Goal: Communication & Community: Participate in discussion

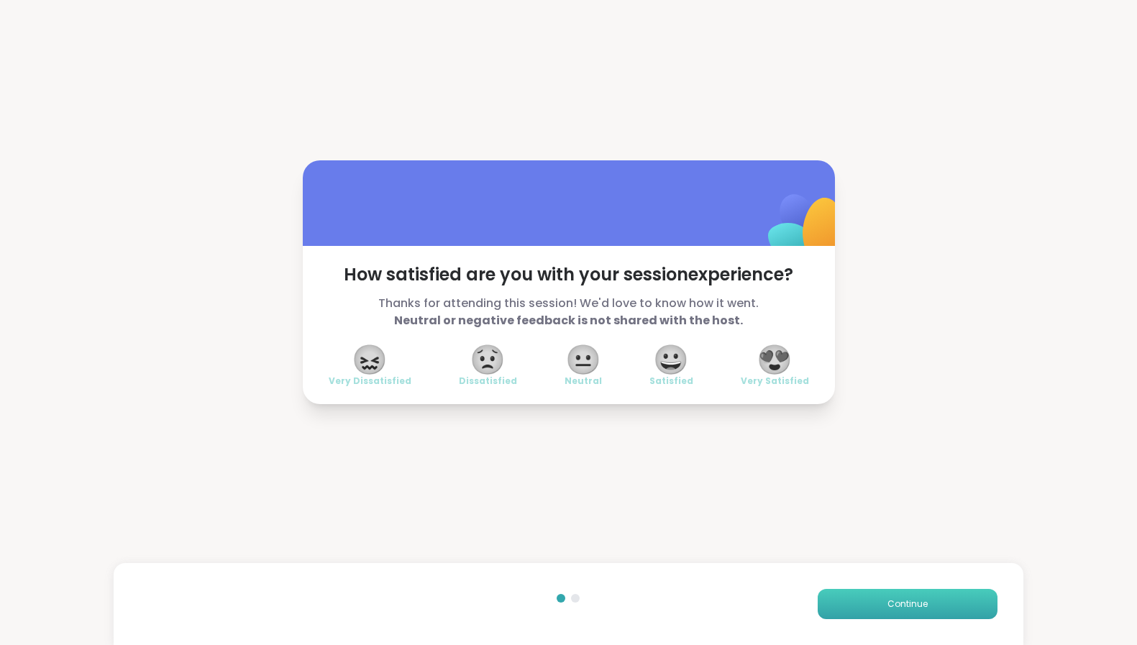
click at [873, 597] on button "Continue" at bounding box center [908, 604] width 180 height 30
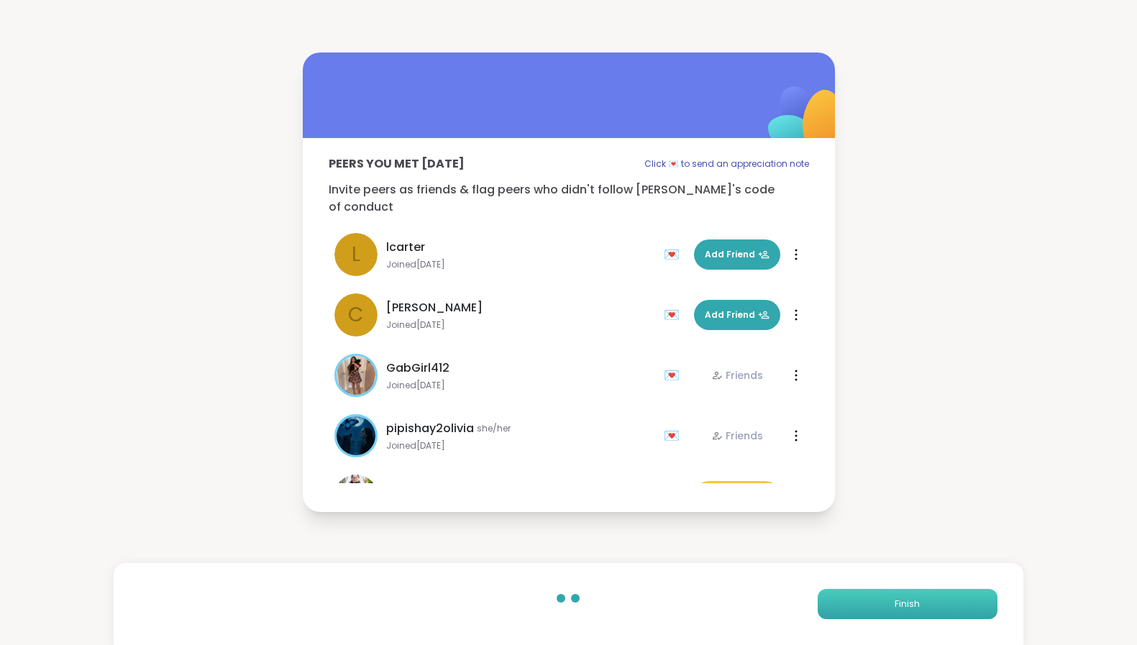
click at [872, 597] on button "Finish" at bounding box center [908, 604] width 180 height 30
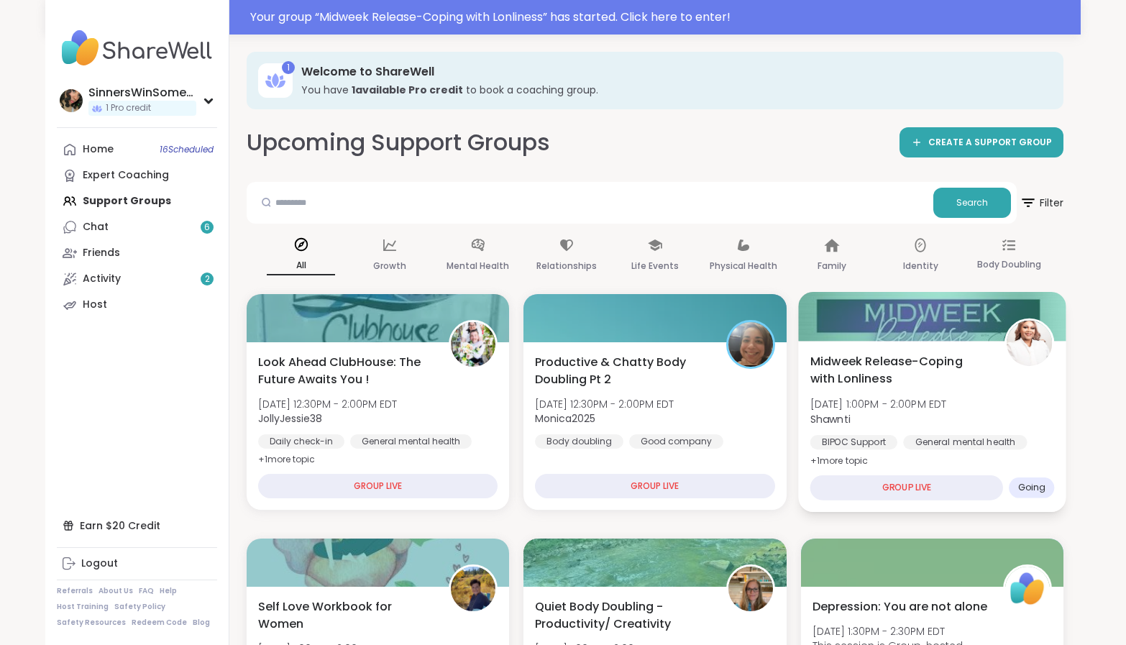
click at [1039, 429] on div "Midweek Release-Coping with Lonliness Wed, Oct 15 | 1:00PM - 2:00PM EDT Shawnti…" at bounding box center [932, 410] width 245 height 117
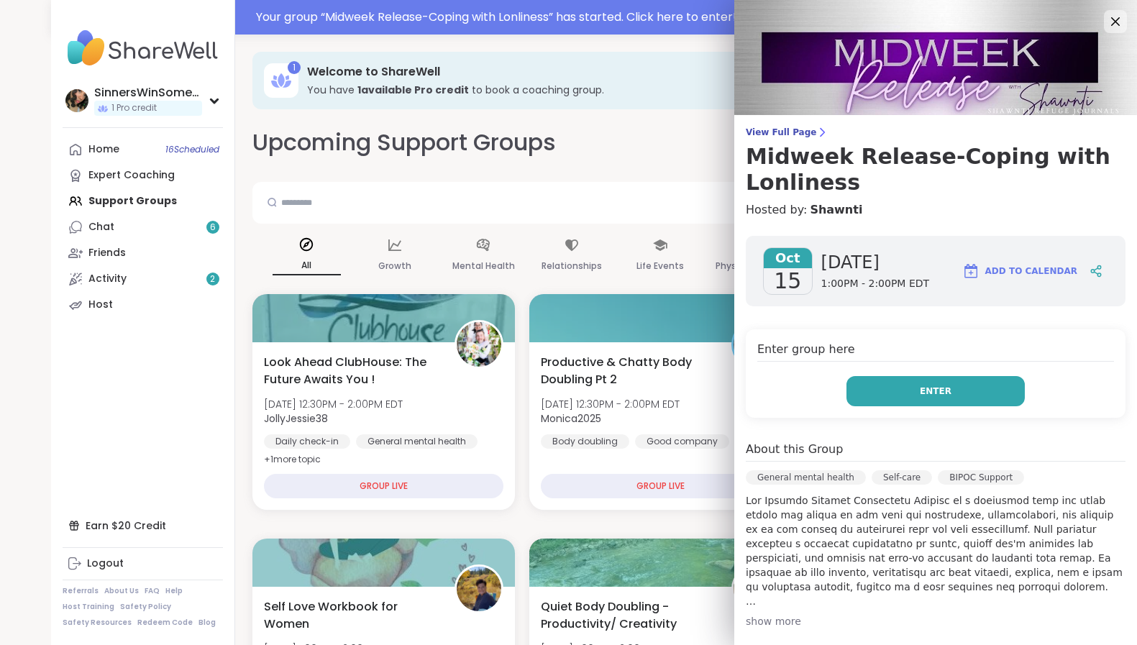
click at [985, 391] on button "Enter" at bounding box center [936, 391] width 178 height 30
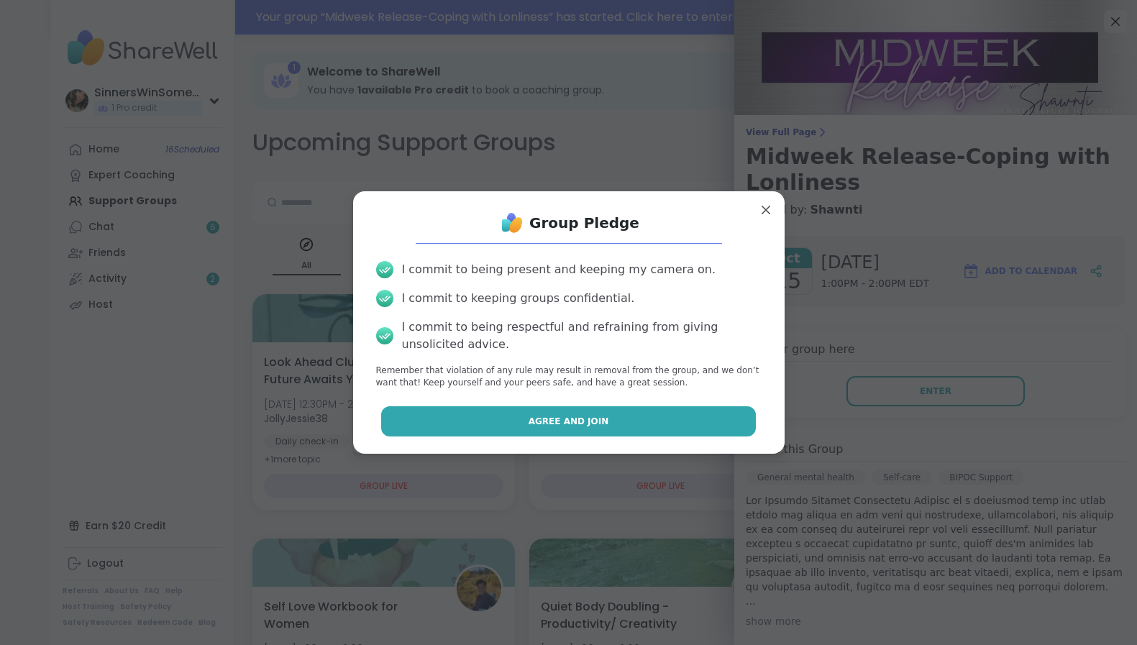
click at [612, 433] on button "Agree and Join" at bounding box center [568, 421] width 375 height 30
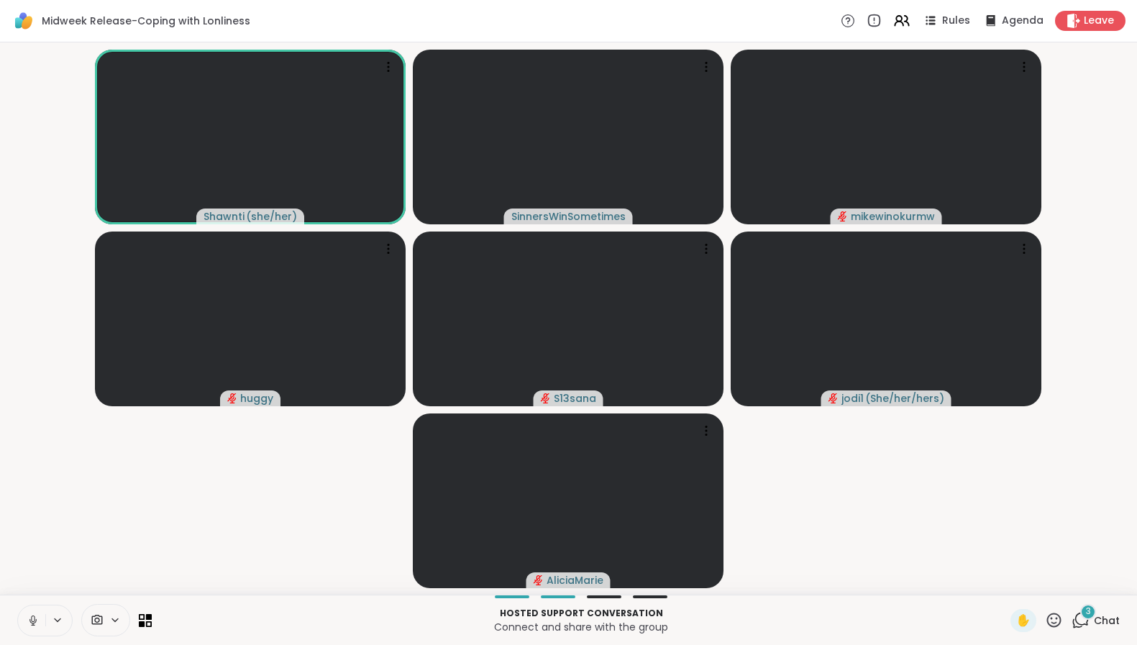
click at [32, 624] on icon at bounding box center [33, 620] width 13 height 13
click at [65, 621] on button at bounding box center [58, 620] width 27 height 12
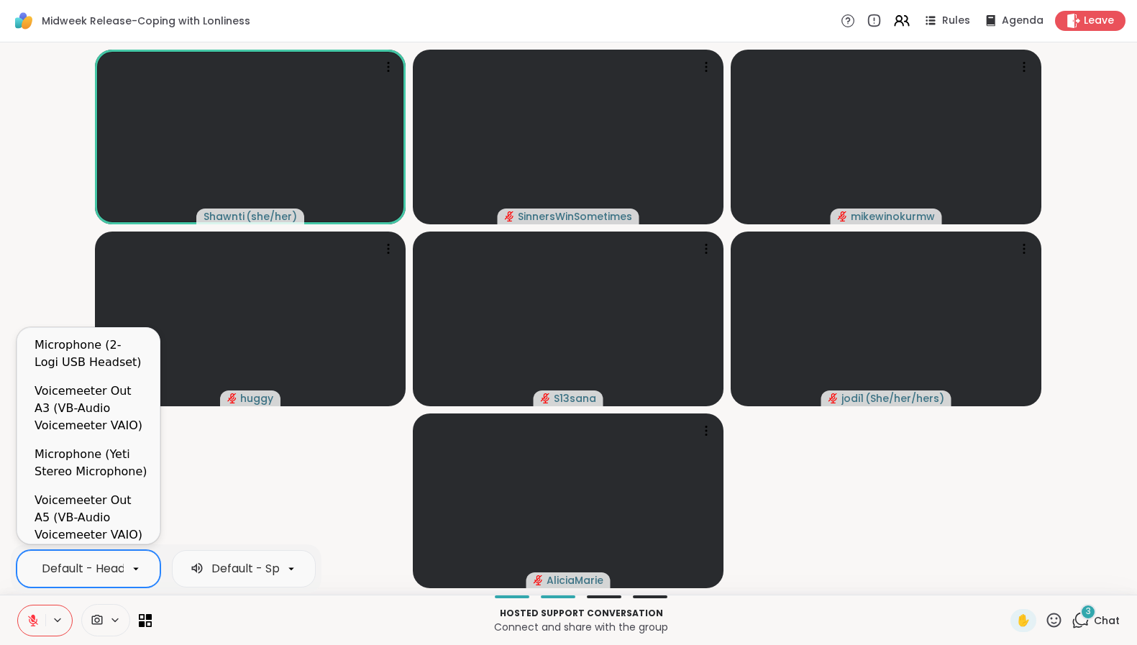
scroll to position [0, 205]
click at [128, 570] on div at bounding box center [136, 569] width 24 height 24
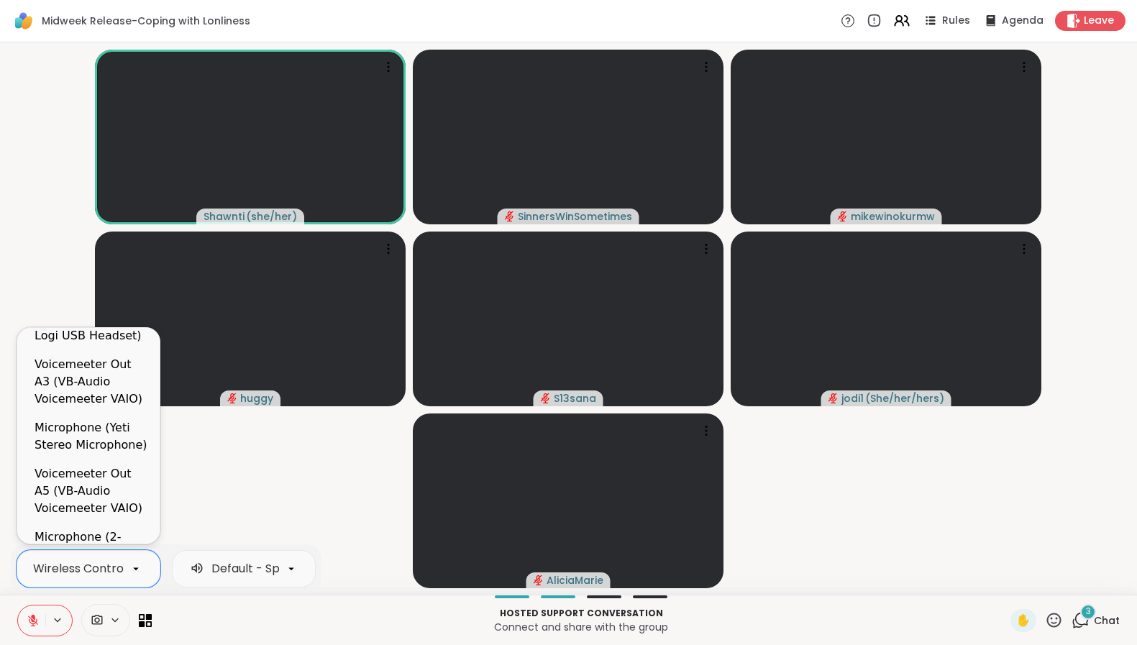
click at [101, 339] on div "Microphone (2- Logi USB Headset)" at bounding box center [92, 327] width 114 height 35
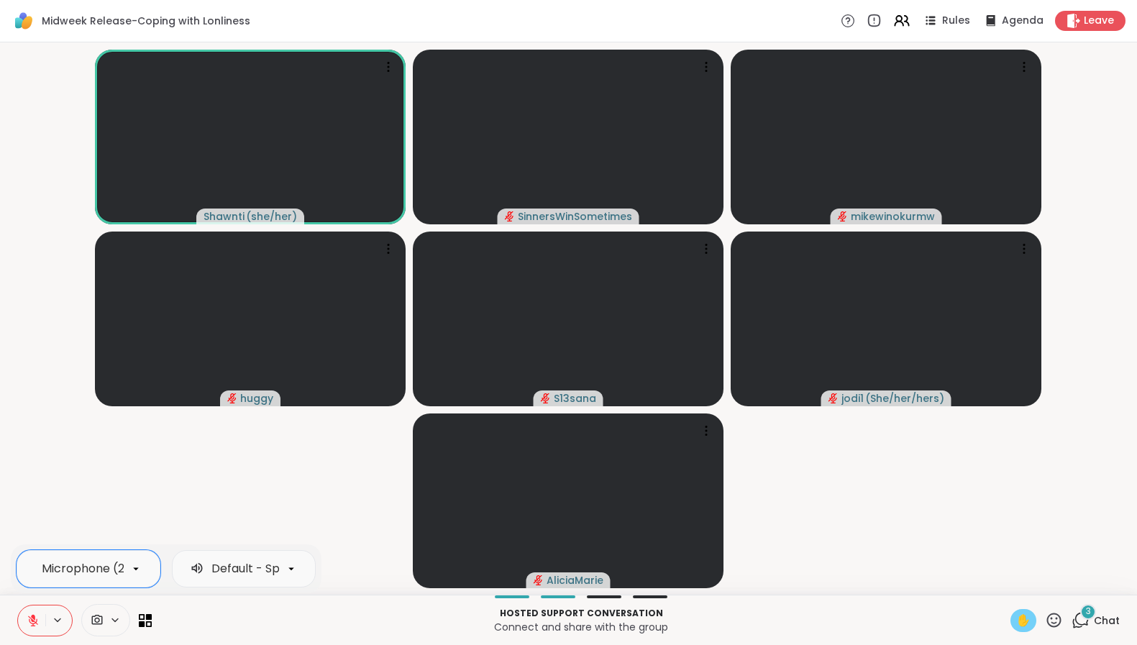
click at [1016, 621] on span "✋" at bounding box center [1023, 620] width 14 height 17
click at [34, 622] on icon at bounding box center [33, 620] width 13 height 13
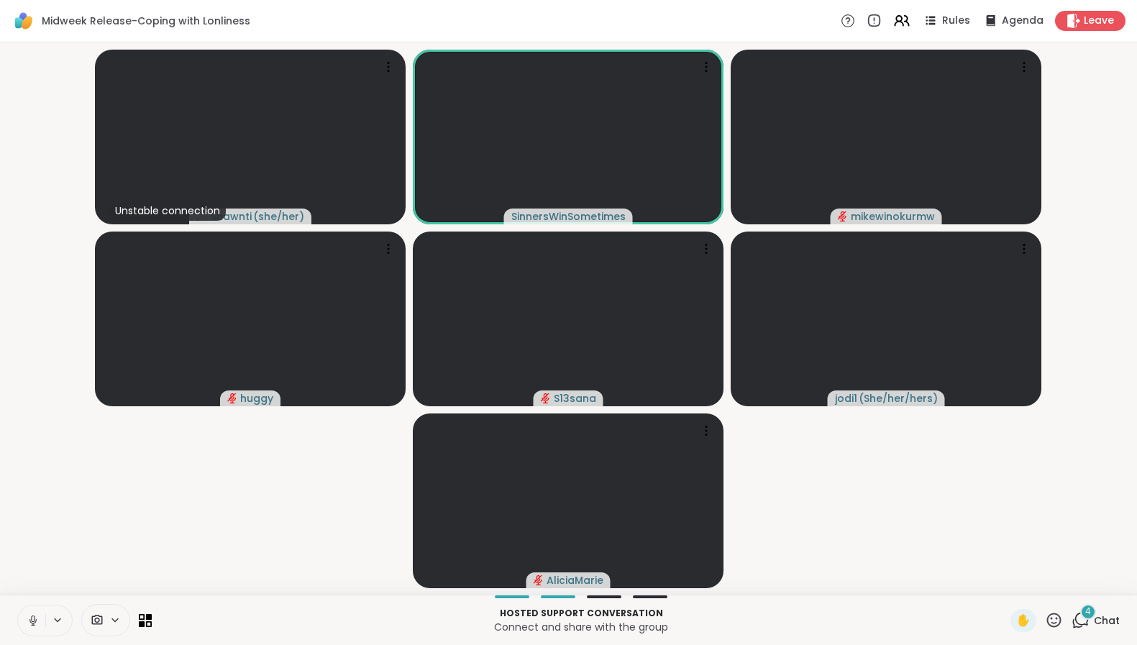
click at [35, 623] on icon at bounding box center [33, 620] width 13 height 13
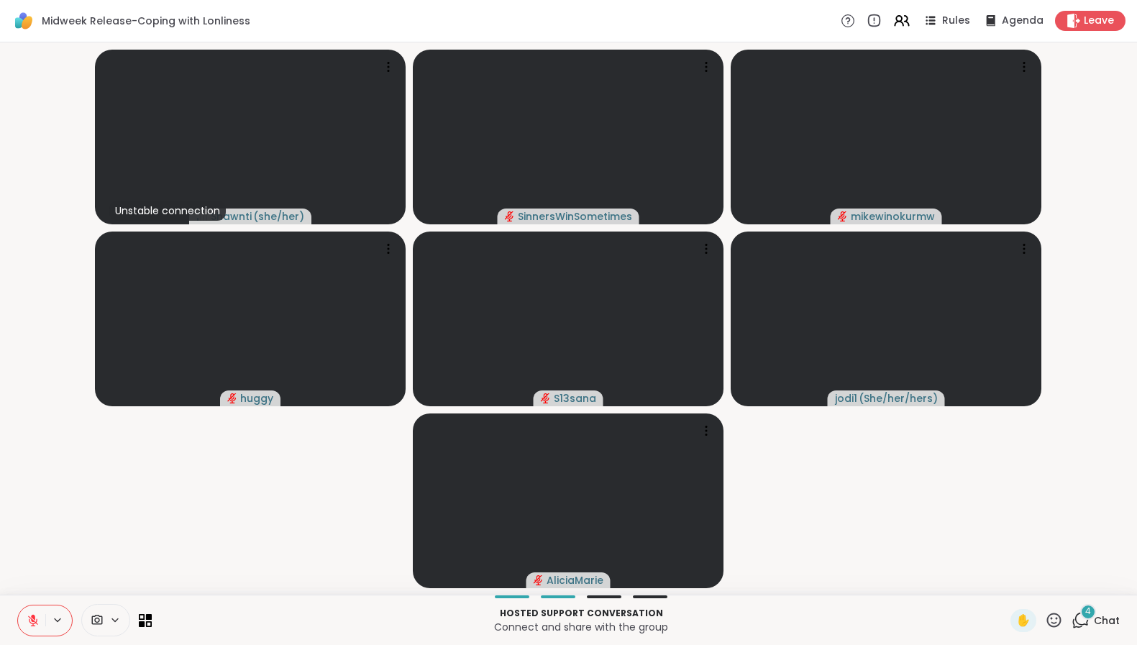
click at [35, 623] on icon at bounding box center [33, 621] width 10 height 10
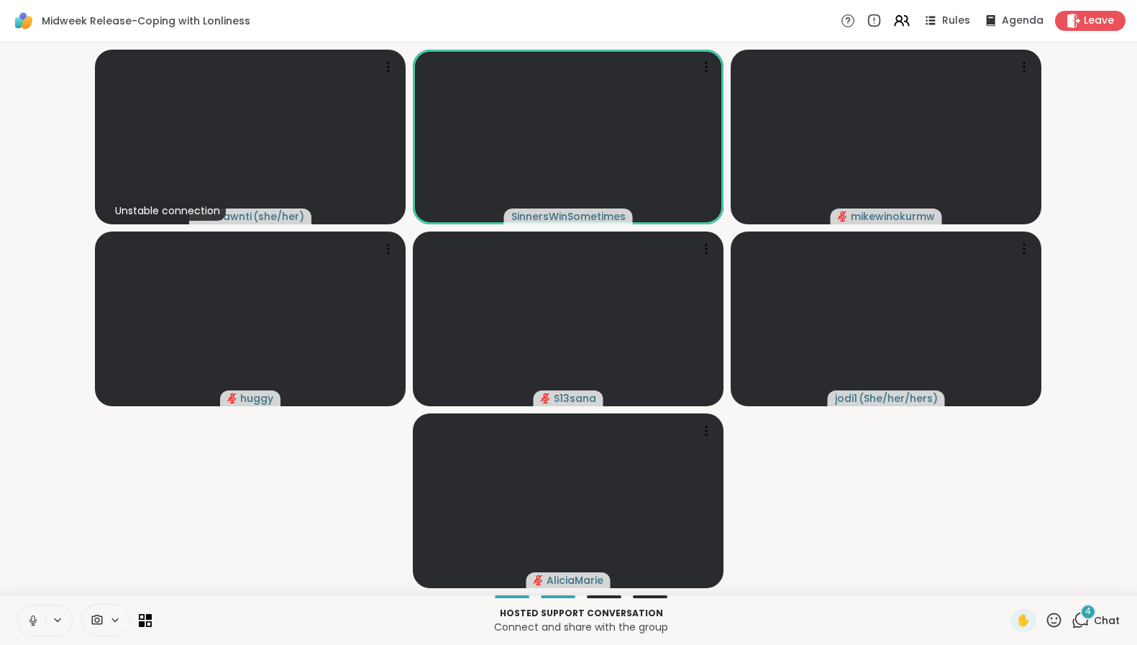
click at [53, 617] on icon at bounding box center [58, 620] width 12 height 12
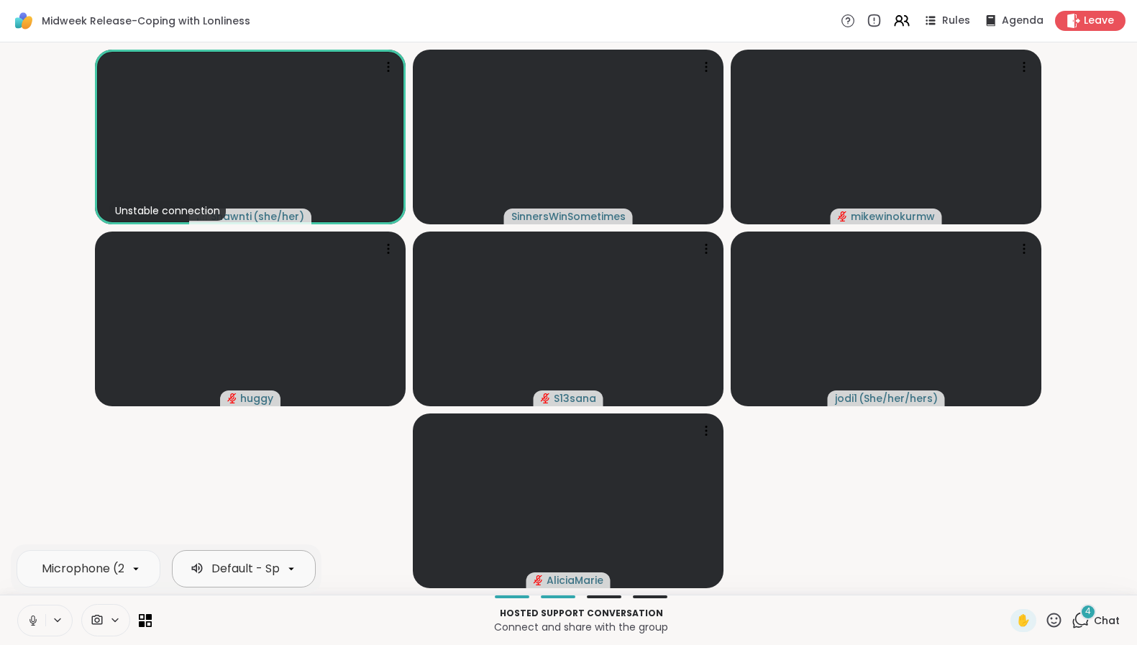
scroll to position [0, 145]
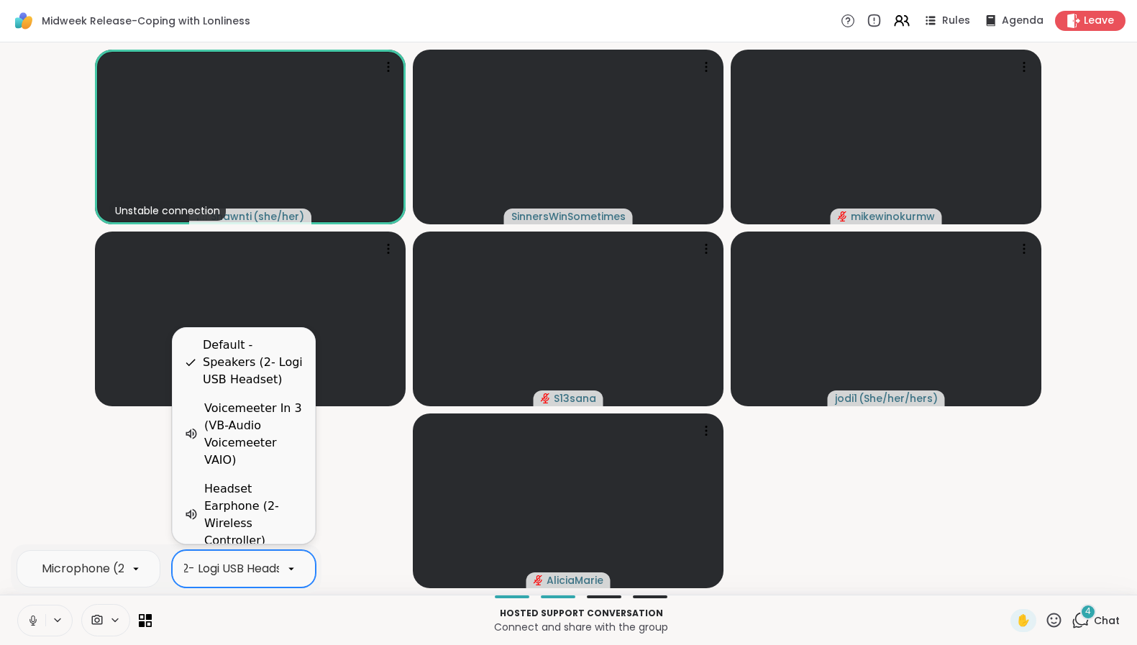
click at [209, 573] on div "Default - Speakers (2- Logi USB Headset)" at bounding box center [173, 568] width 257 height 17
click at [251, 369] on div "Default - Speakers (2- Logi USB Headset)" at bounding box center [253, 363] width 101 height 52
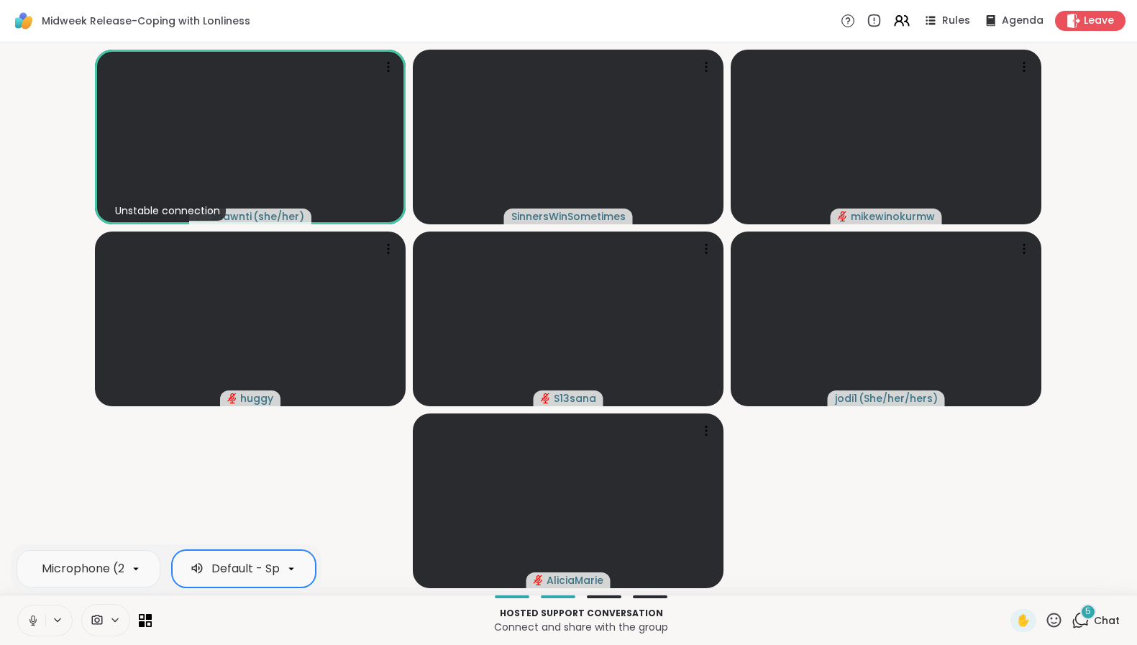
click at [37, 619] on icon at bounding box center [33, 620] width 13 height 13
click at [36, 619] on icon at bounding box center [33, 620] width 13 height 13
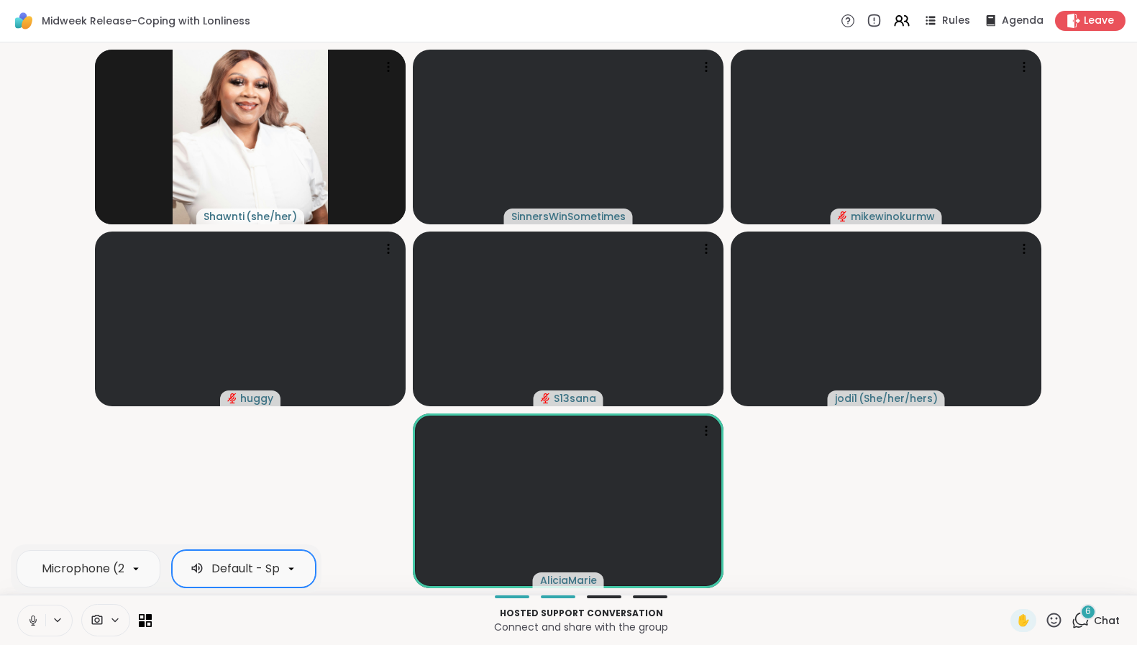
click at [37, 625] on icon at bounding box center [33, 620] width 13 height 13
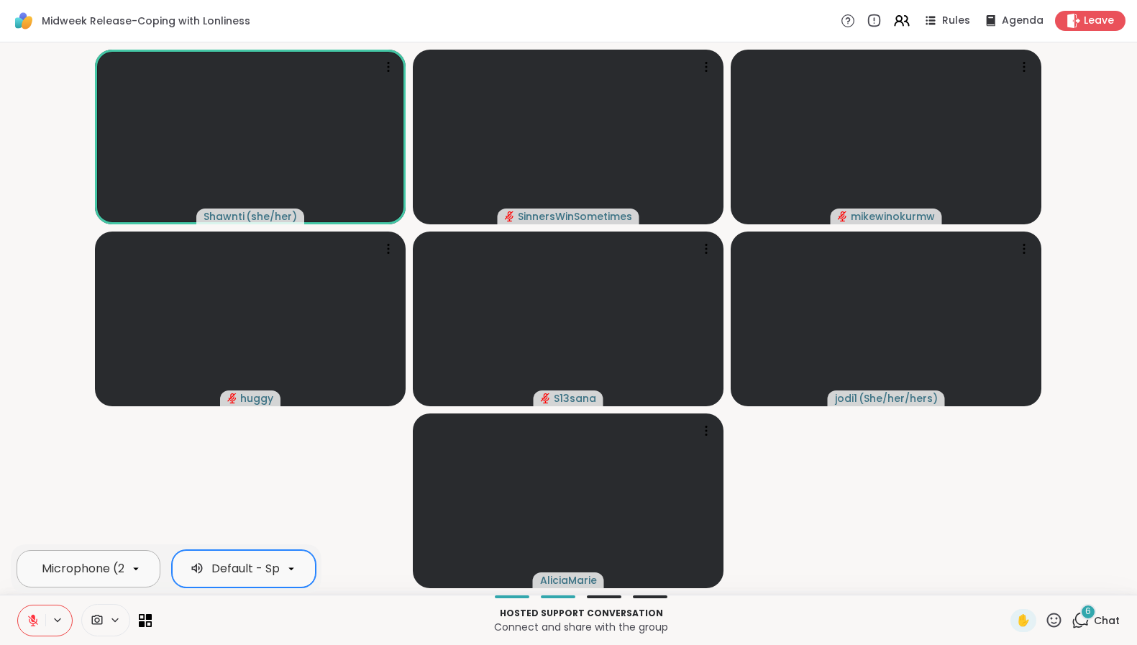
scroll to position [0, 0]
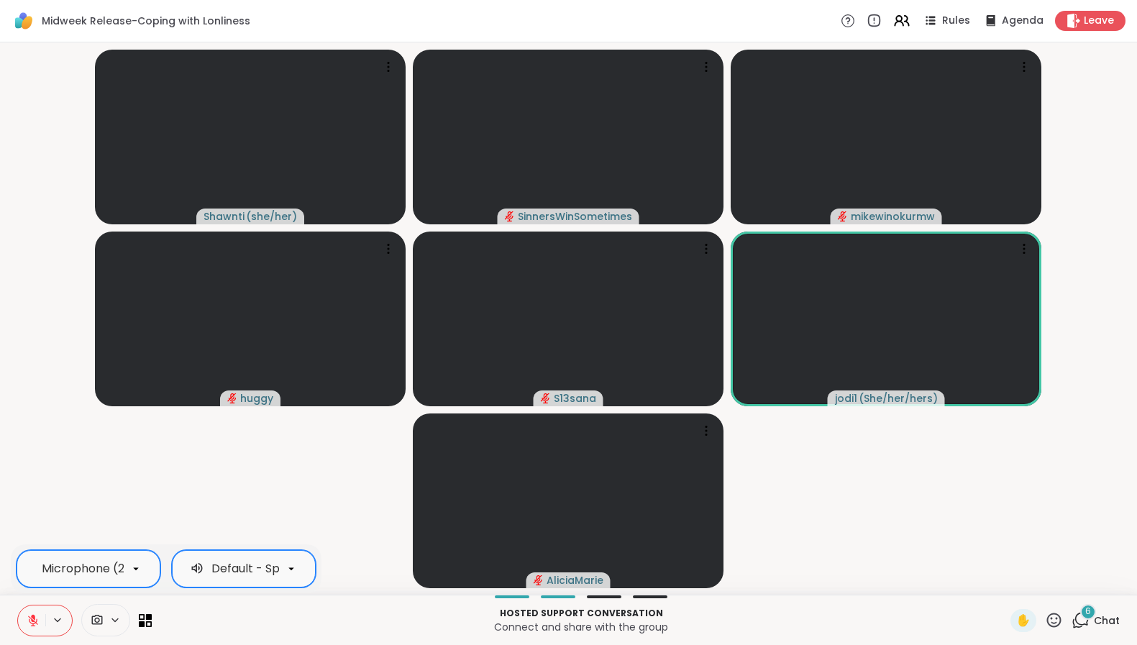
click at [140, 560] on div at bounding box center [136, 569] width 24 height 24
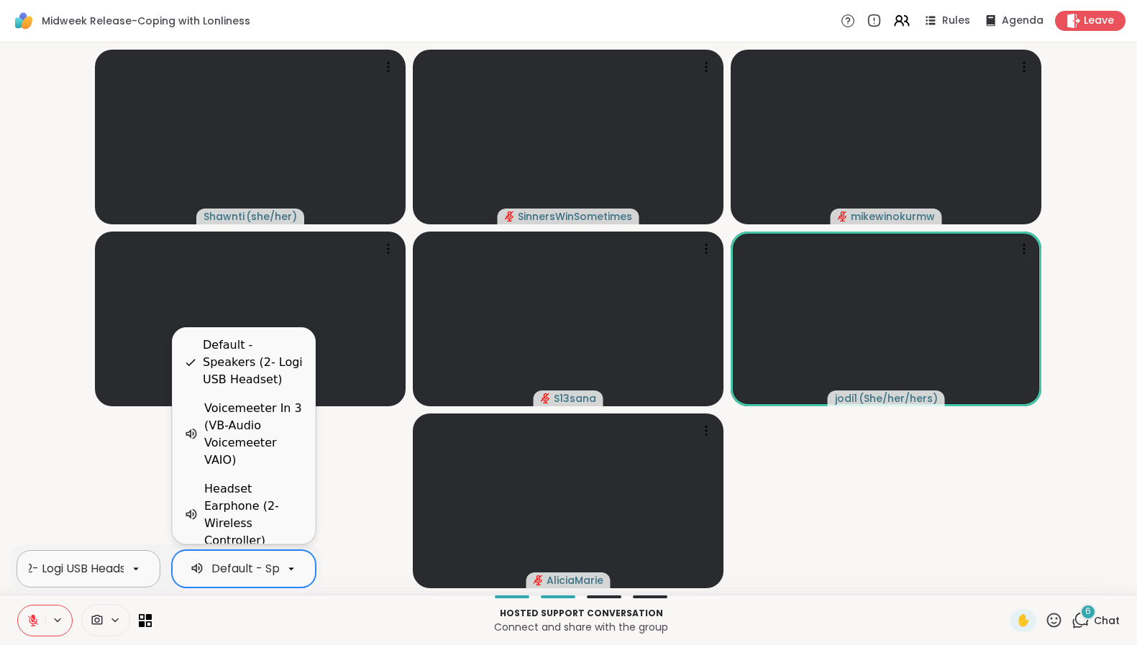
scroll to position [0, 145]
click at [240, 559] on div "Default - Speakers (2- Logi USB Headset)" at bounding box center [231, 569] width 95 height 20
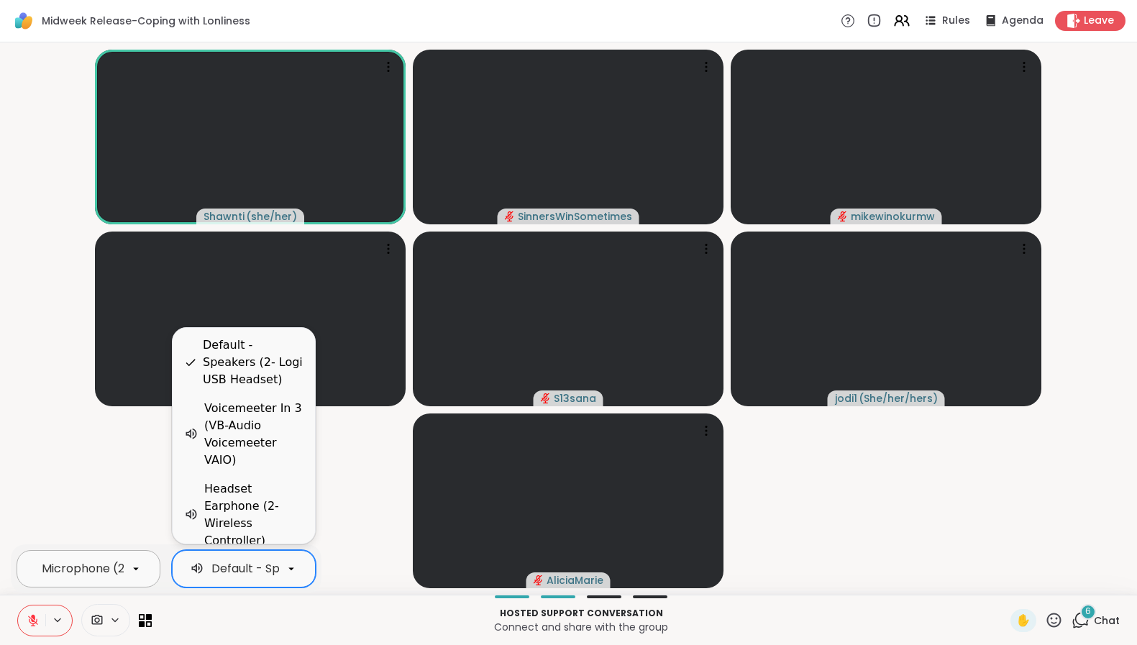
click at [240, 559] on div "Default - Speakers (2- Logi USB Headset)" at bounding box center [231, 569] width 95 height 20
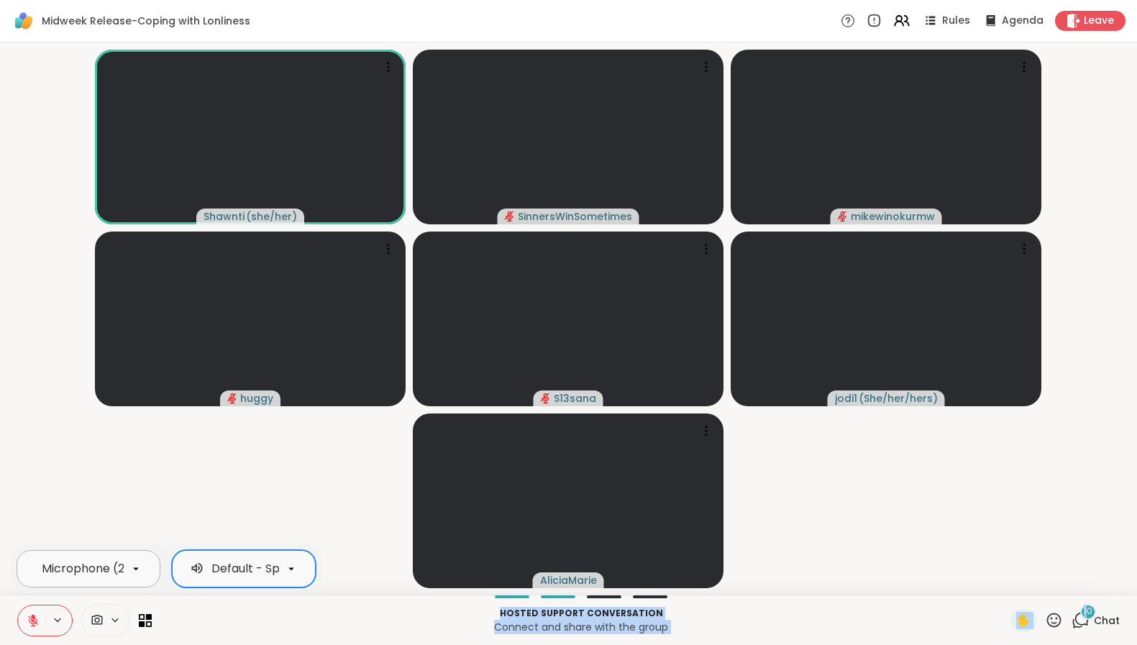
click at [1084, 617] on span "10" at bounding box center [1088, 612] width 9 height 12
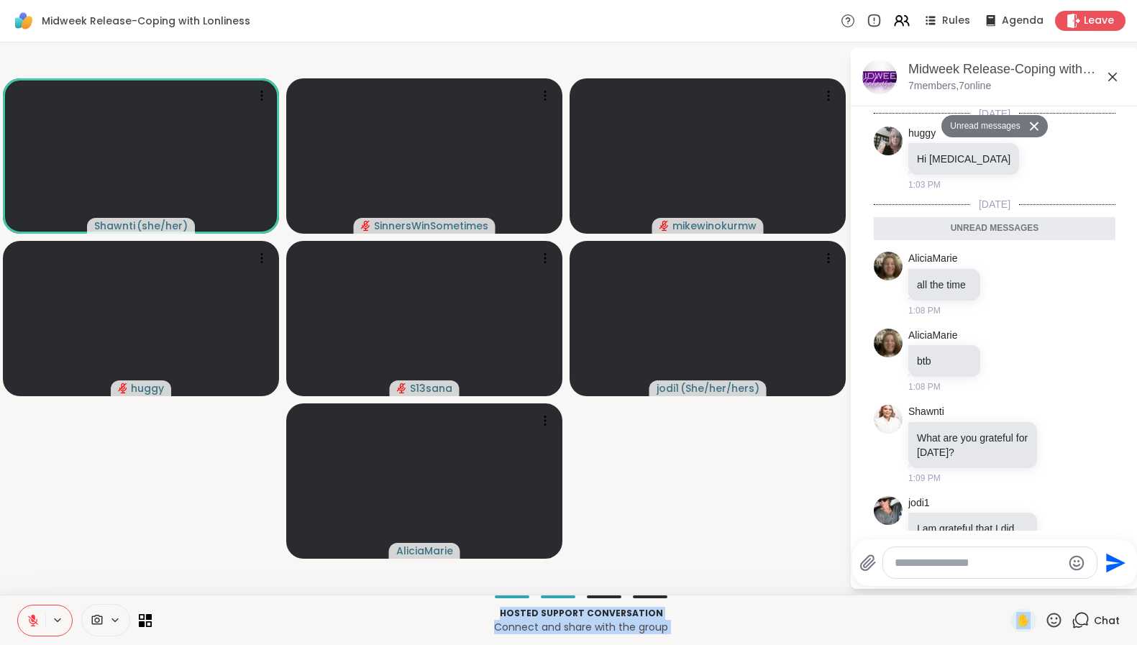
scroll to position [655, 0]
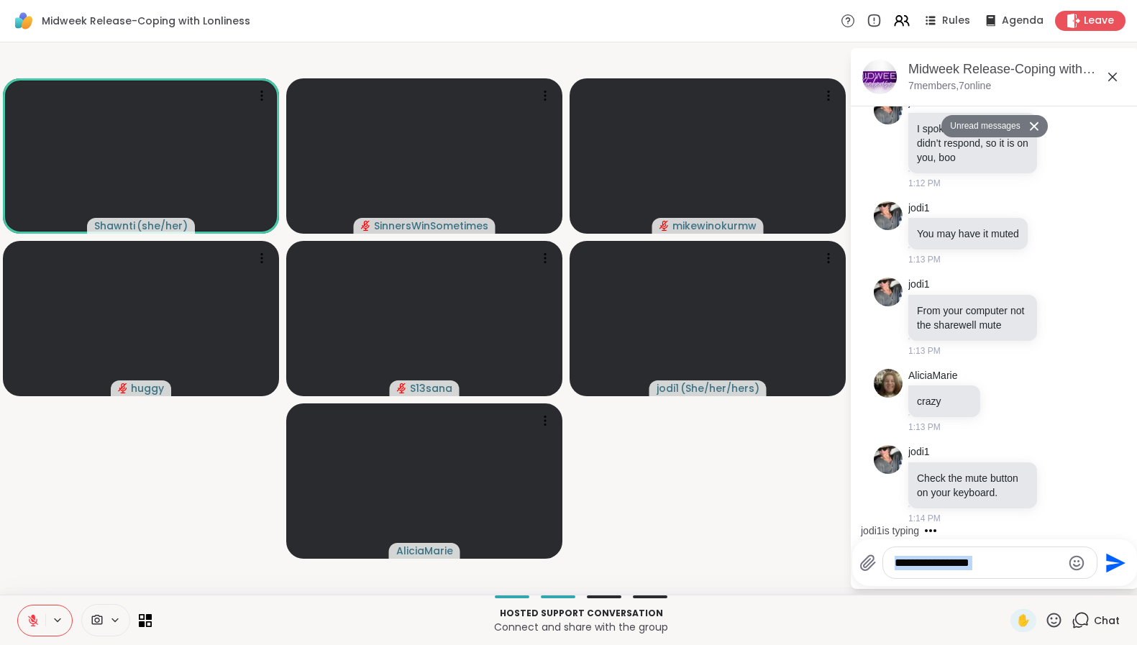
click at [1026, 557] on textarea "Type your message" at bounding box center [979, 563] width 168 height 14
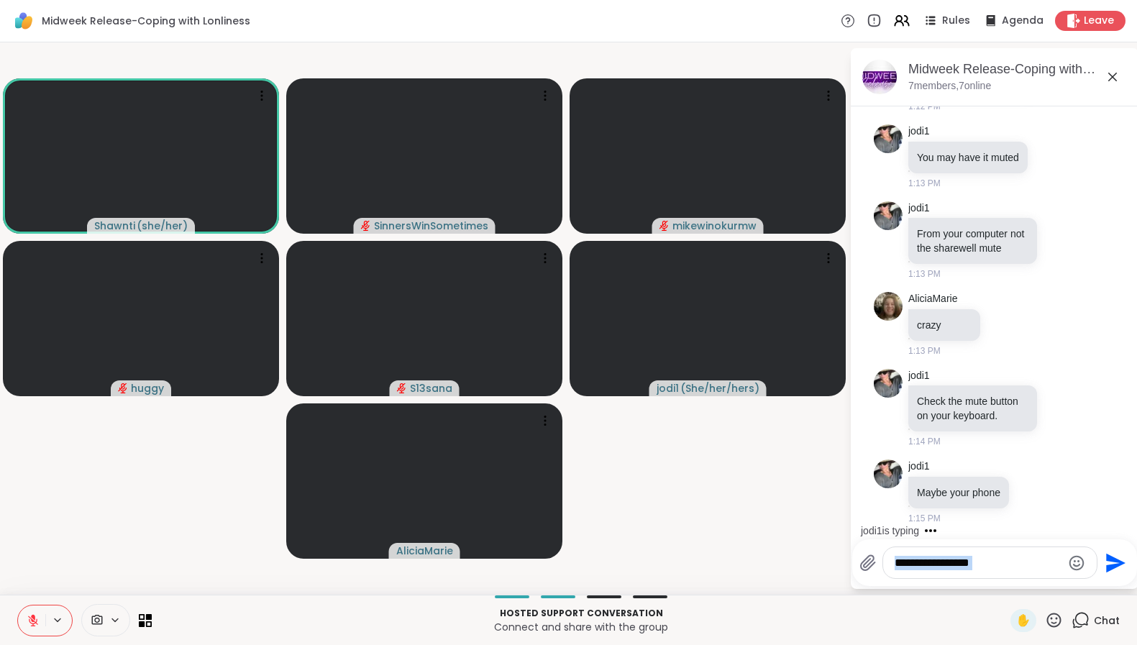
scroll to position [774, 0]
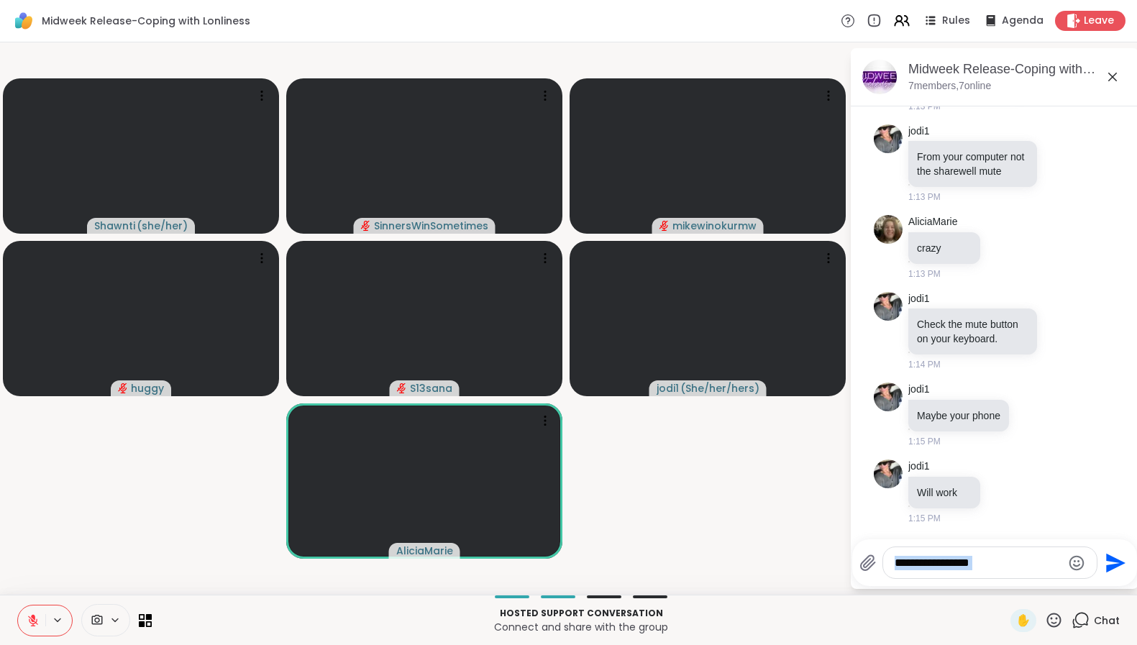
click at [1009, 558] on textarea "Type your message" at bounding box center [979, 563] width 168 height 14
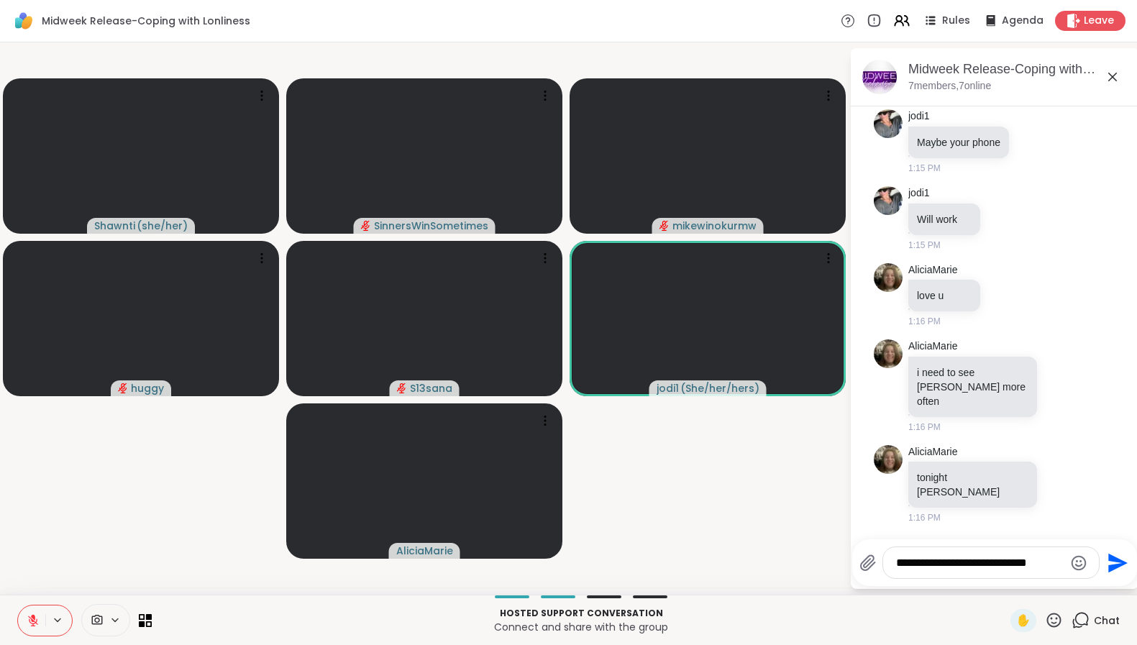
scroll to position [1019, 0]
type textarea "*"
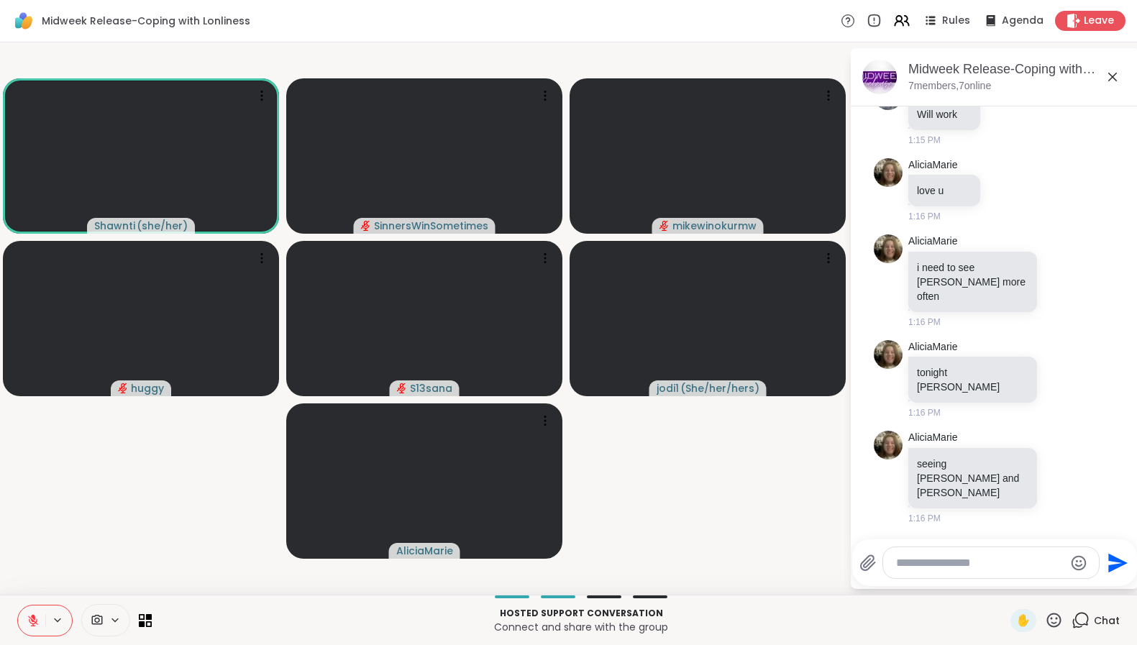
click at [40, 616] on button at bounding box center [31, 621] width 27 height 30
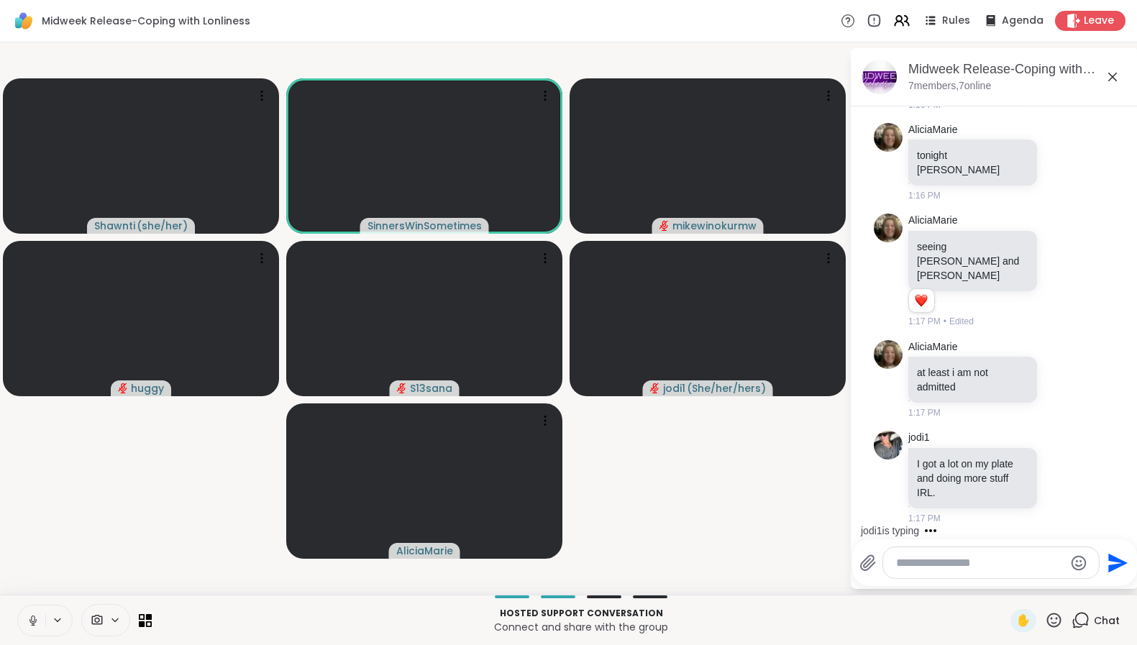
scroll to position [1417, 0]
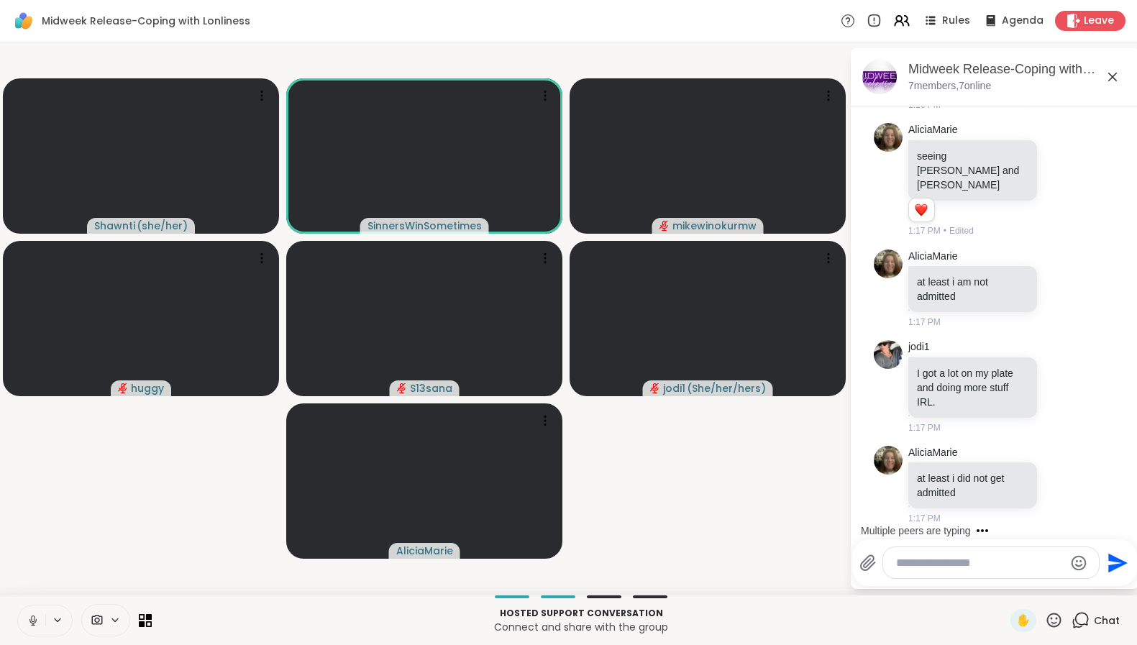
click at [31, 622] on icon at bounding box center [32, 621] width 7 height 4
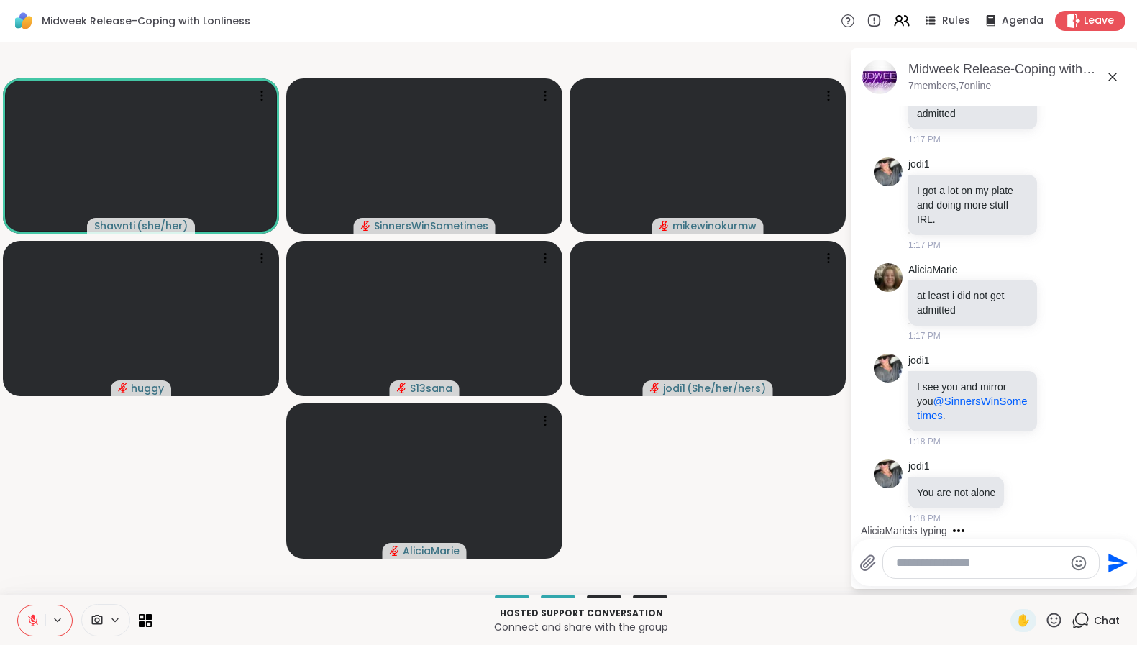
scroll to position [1705, 0]
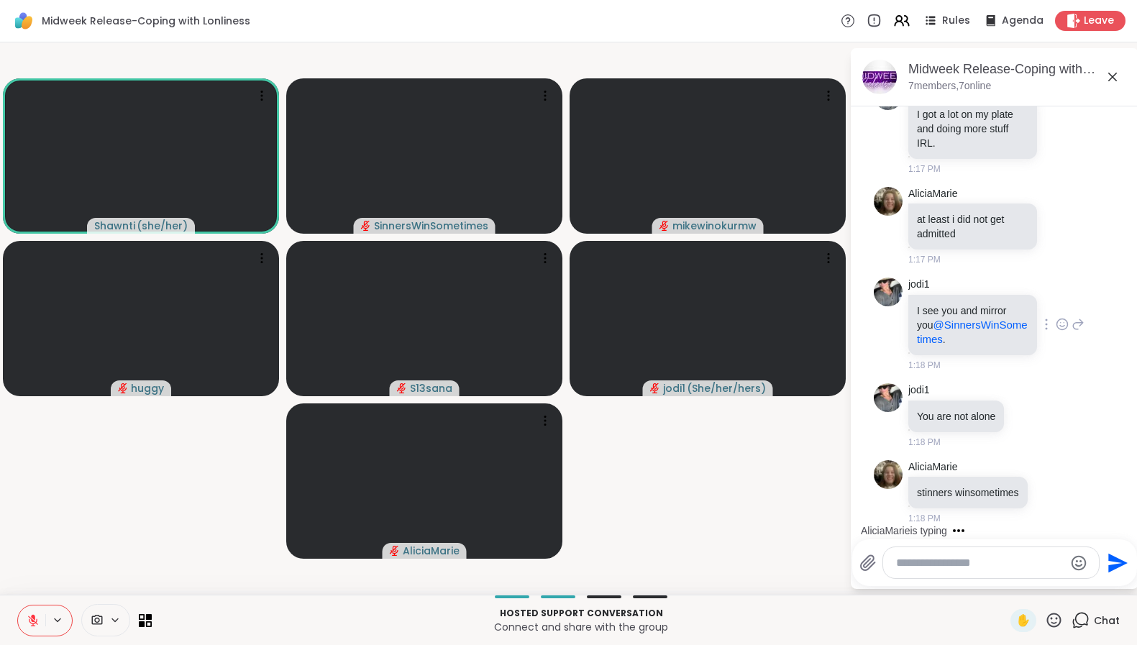
click at [1056, 317] on icon at bounding box center [1062, 324] width 13 height 14
click at [1056, 295] on div "Select Reaction: Heart" at bounding box center [1062, 301] width 13 height 13
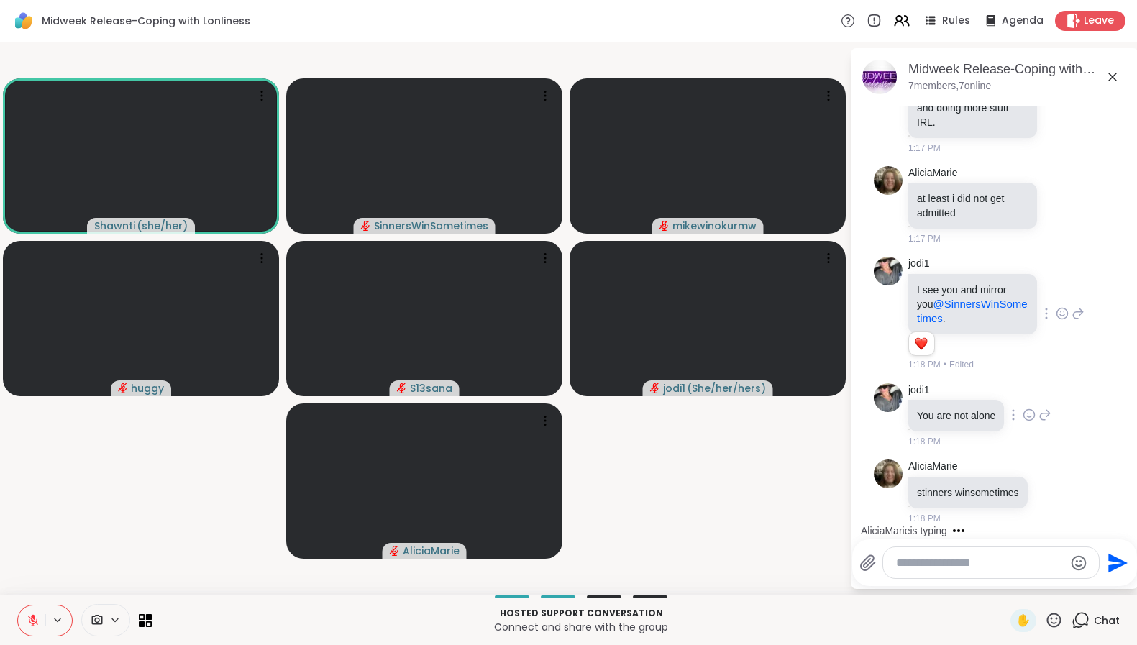
click at [1023, 419] on icon at bounding box center [1029, 415] width 13 height 14
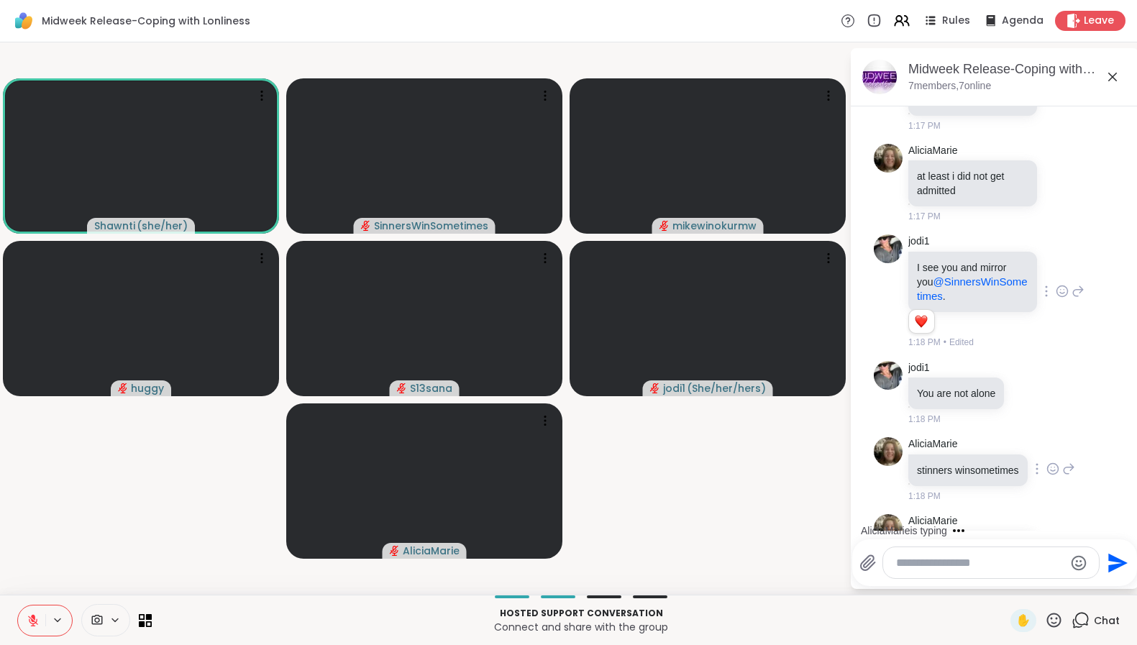
scroll to position [1816, 0]
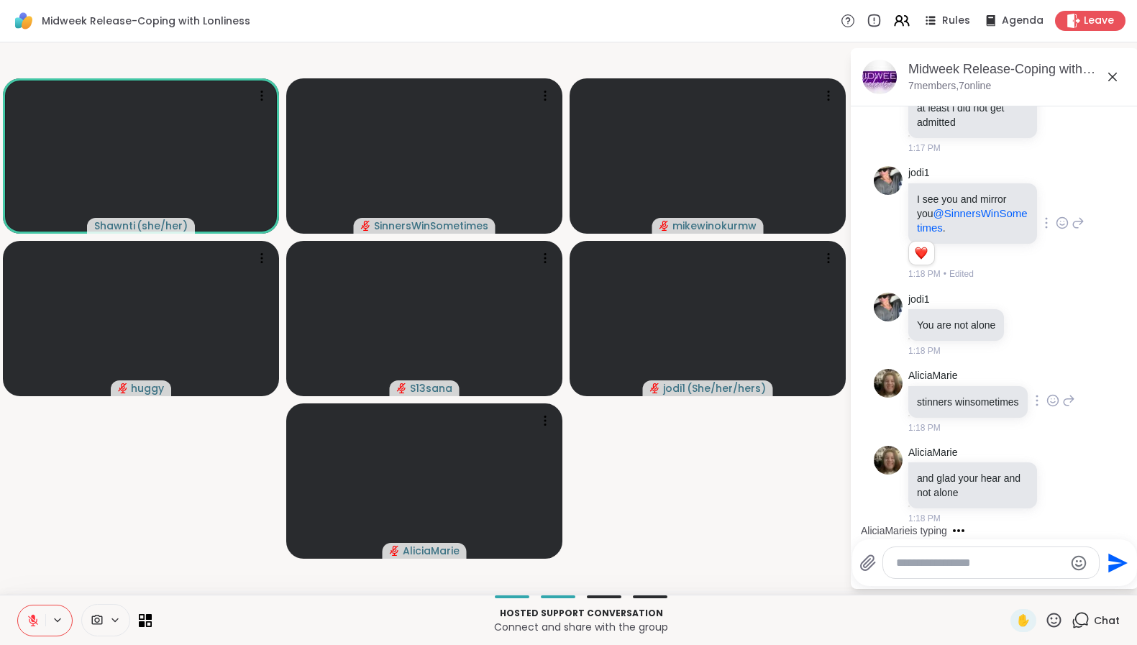
click at [1024, 396] on div "stinners winsometimes" at bounding box center [969, 402] width 122 height 32
click at [1047, 396] on icon at bounding box center [1052, 401] width 11 height 11
click at [1047, 371] on div "Select Reaction: Heart" at bounding box center [1053, 377] width 13 height 13
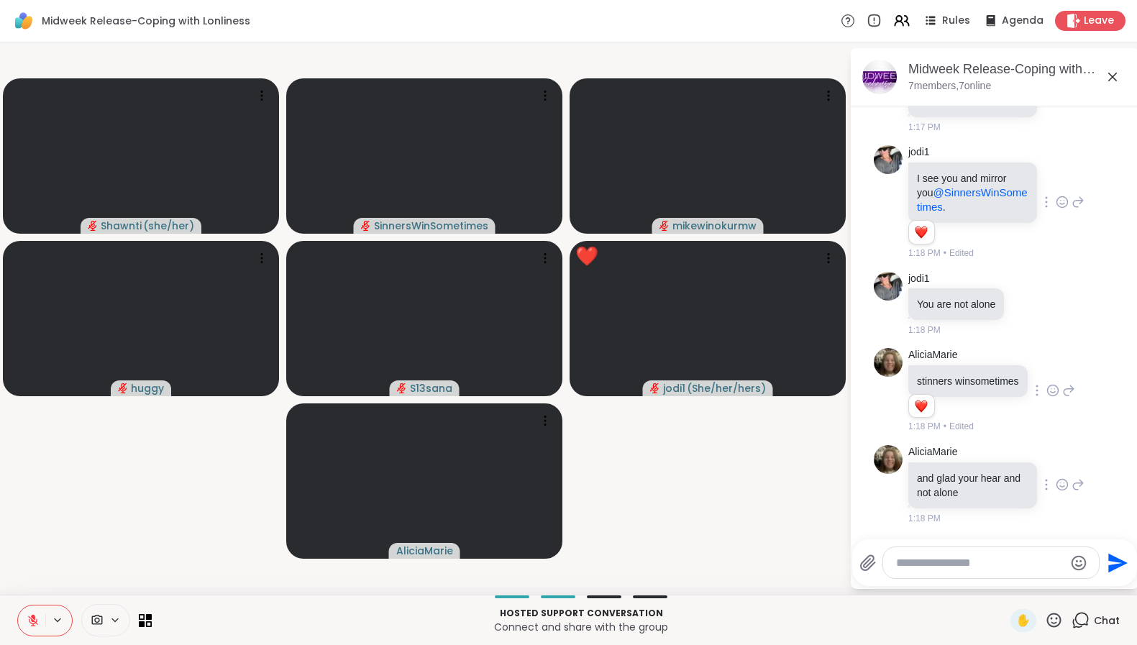
click at [1056, 492] on icon at bounding box center [1062, 485] width 13 height 14
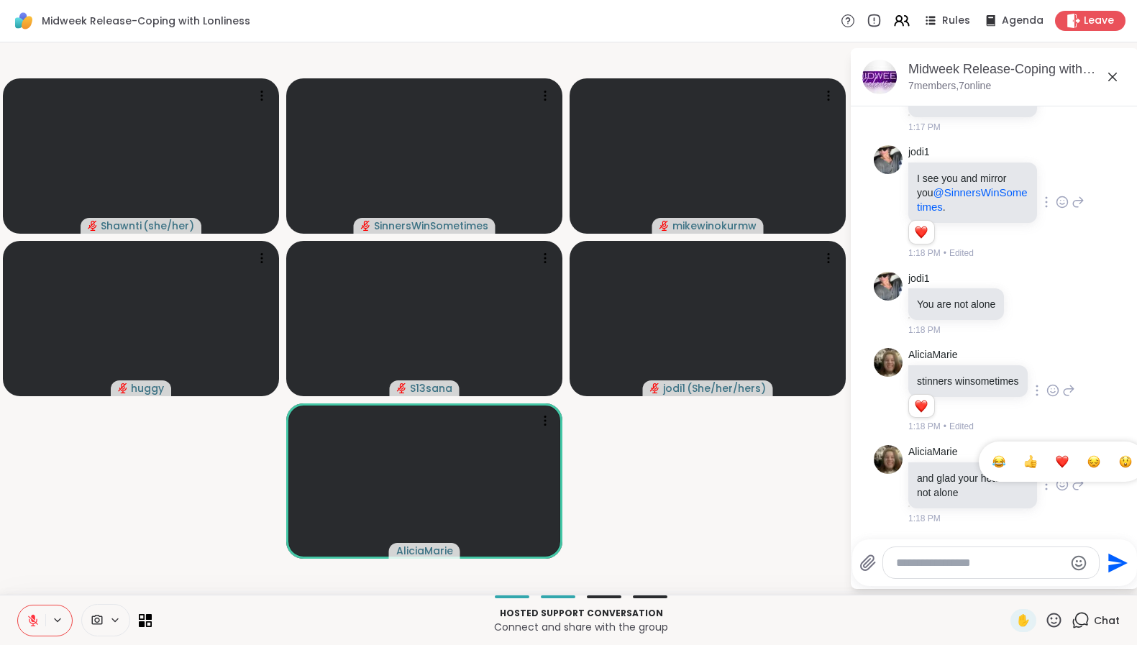
click at [1056, 468] on div "Select Reaction: Heart" at bounding box center [1062, 461] width 13 height 13
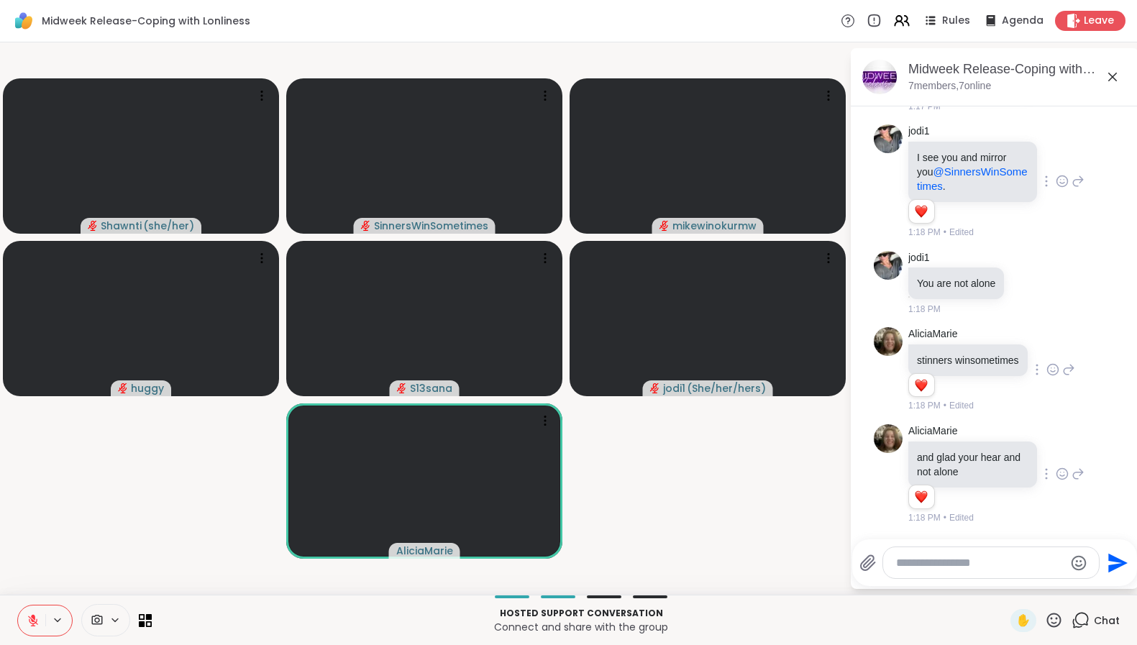
scroll to position [1858, 0]
click at [993, 563] on textarea "Type your message" at bounding box center [980, 563] width 168 height 14
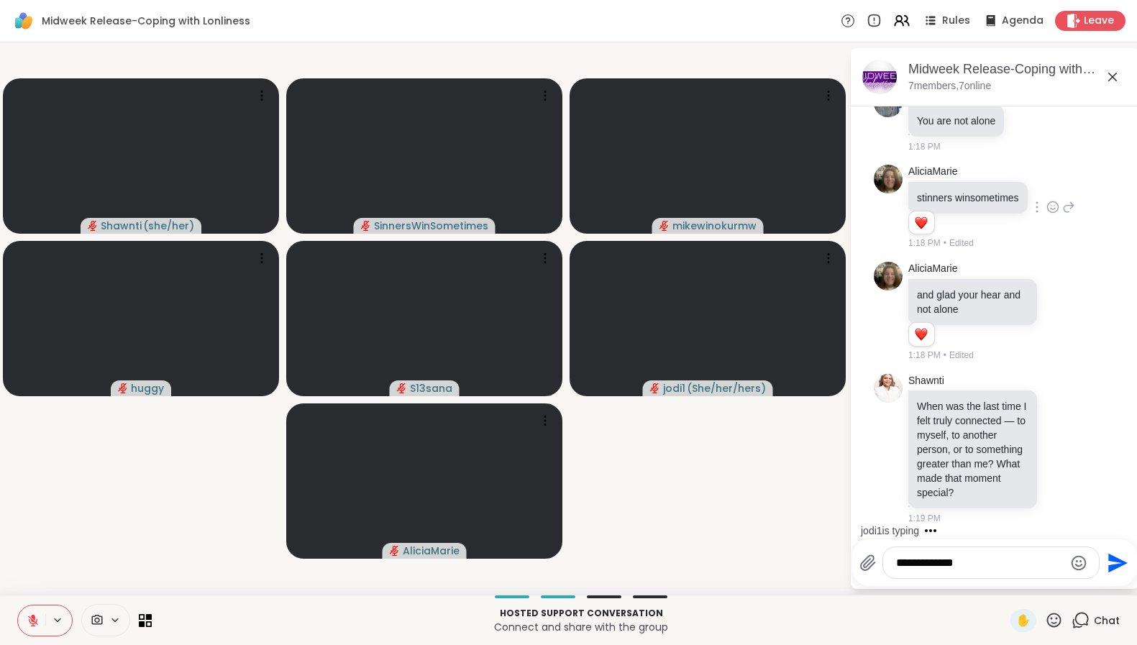
scroll to position [2112, 0]
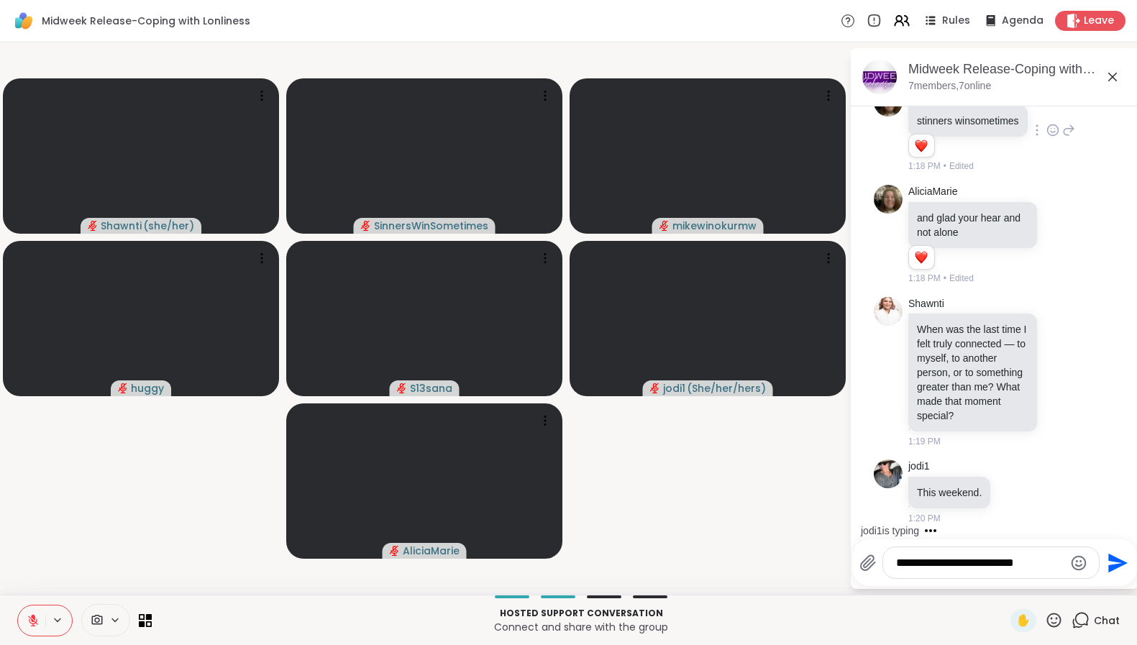
type textarea "**********"
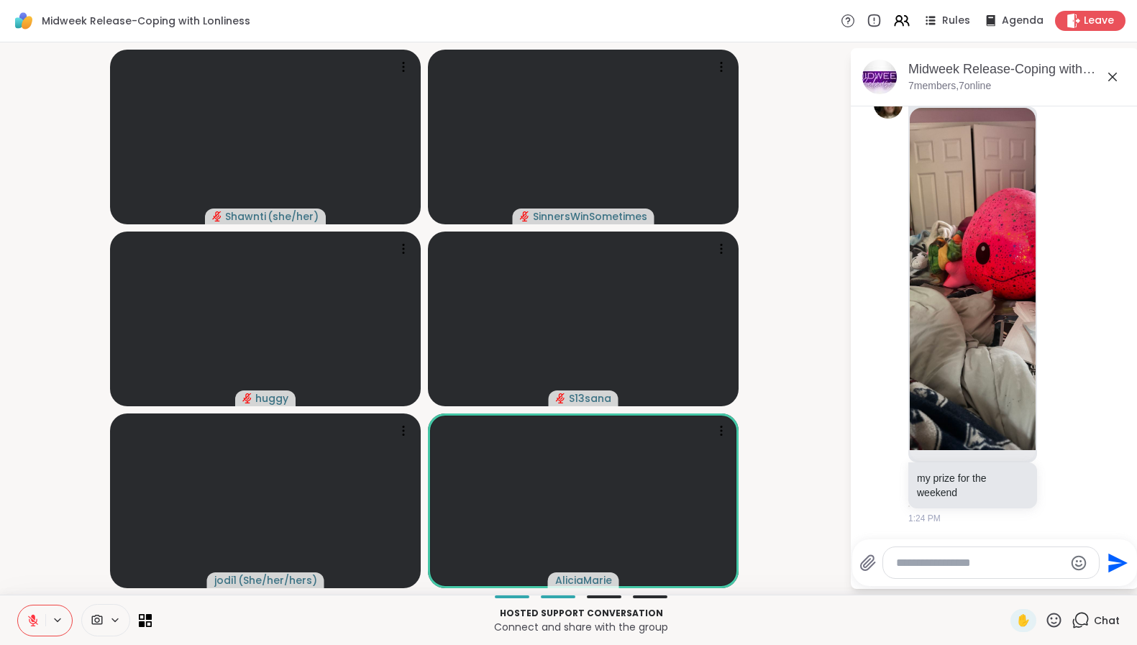
scroll to position [2979, 0]
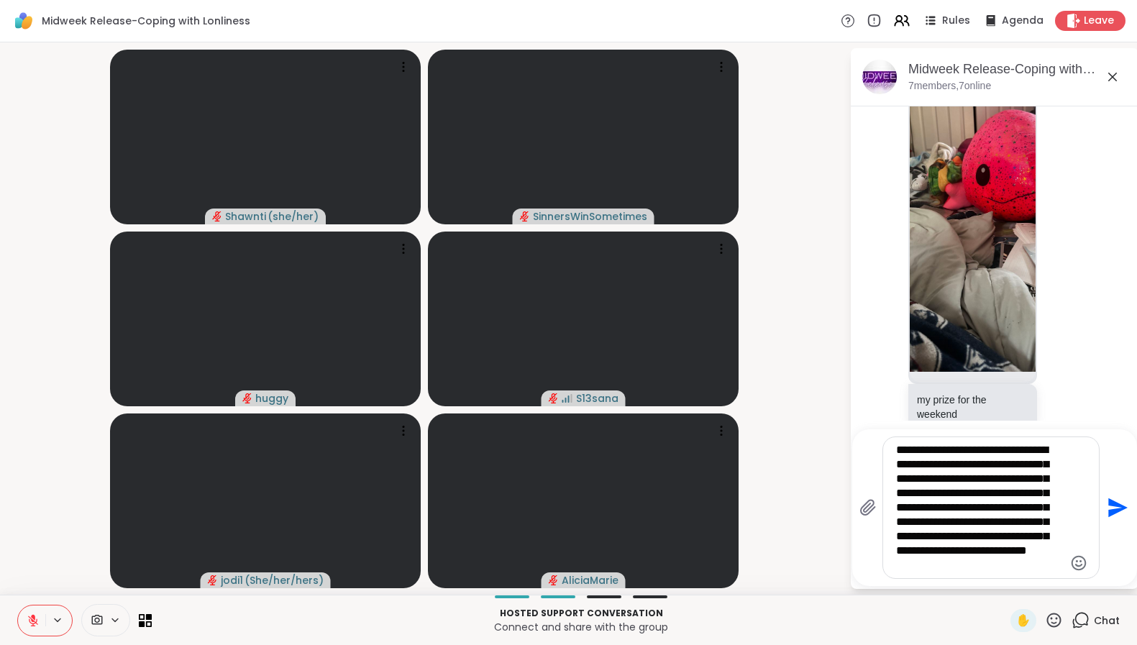
type textarea "**********"
drag, startPoint x: 1055, startPoint y: 567, endPoint x: 859, endPoint y: 337, distance: 301.5
click at [859, 337] on div "Midweek Release-Coping with Lonliness, Oct 15 7 members, 7 online Today huggy H…" at bounding box center [995, 318] width 288 height 541
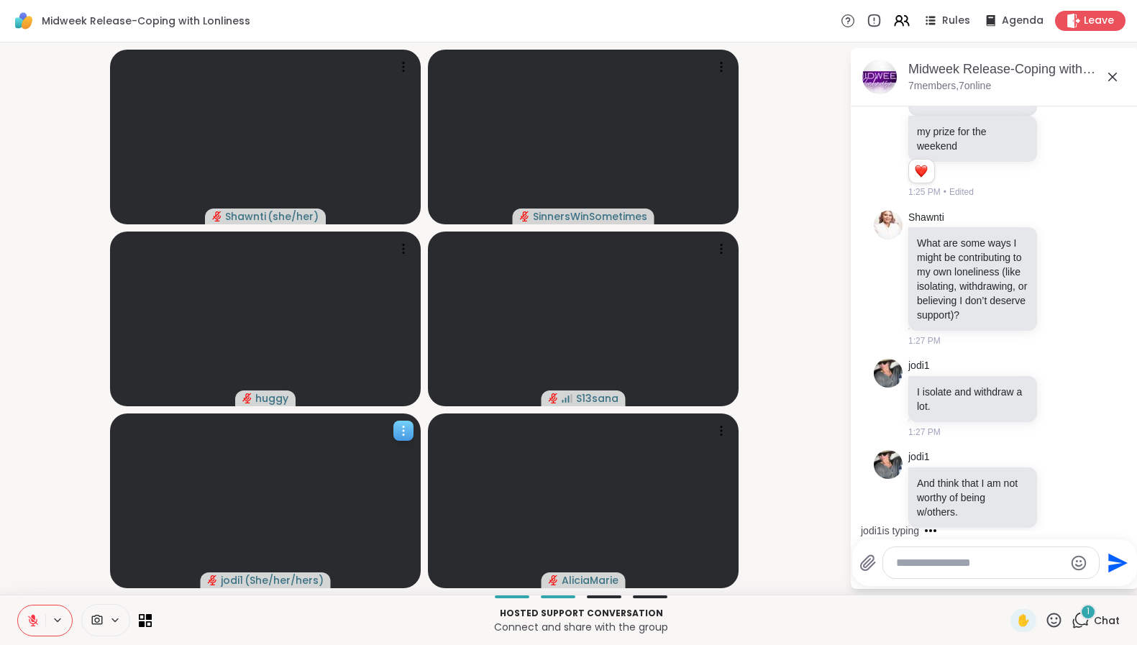
scroll to position [3353, 0]
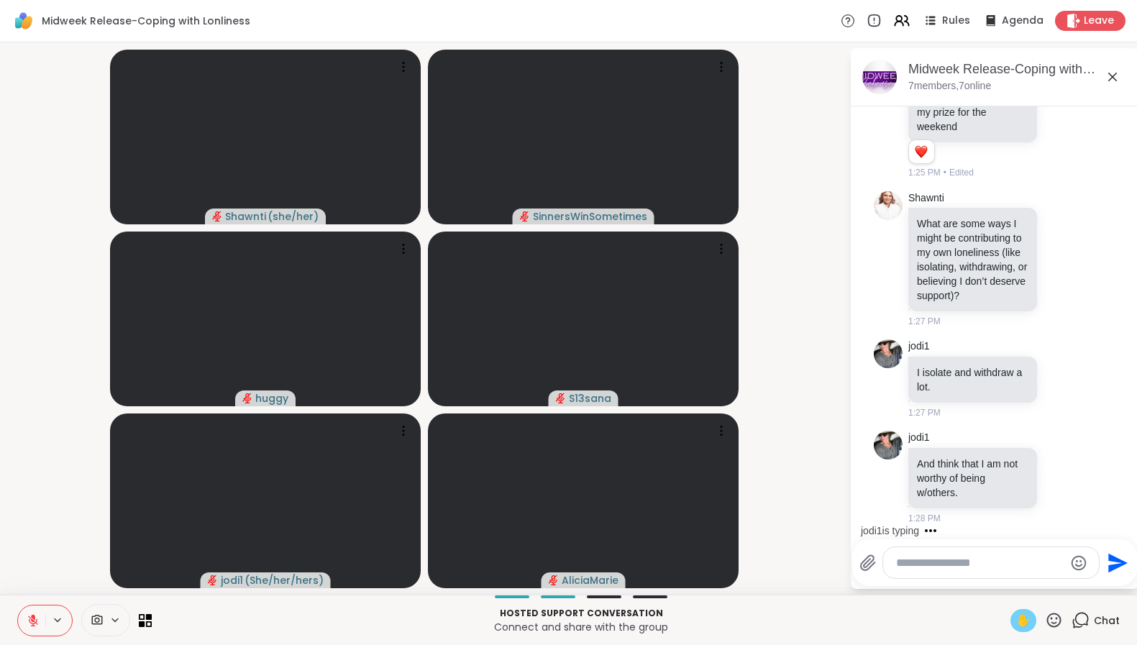
click at [1018, 626] on span "✋" at bounding box center [1023, 620] width 14 height 17
click at [37, 617] on icon at bounding box center [33, 620] width 13 height 13
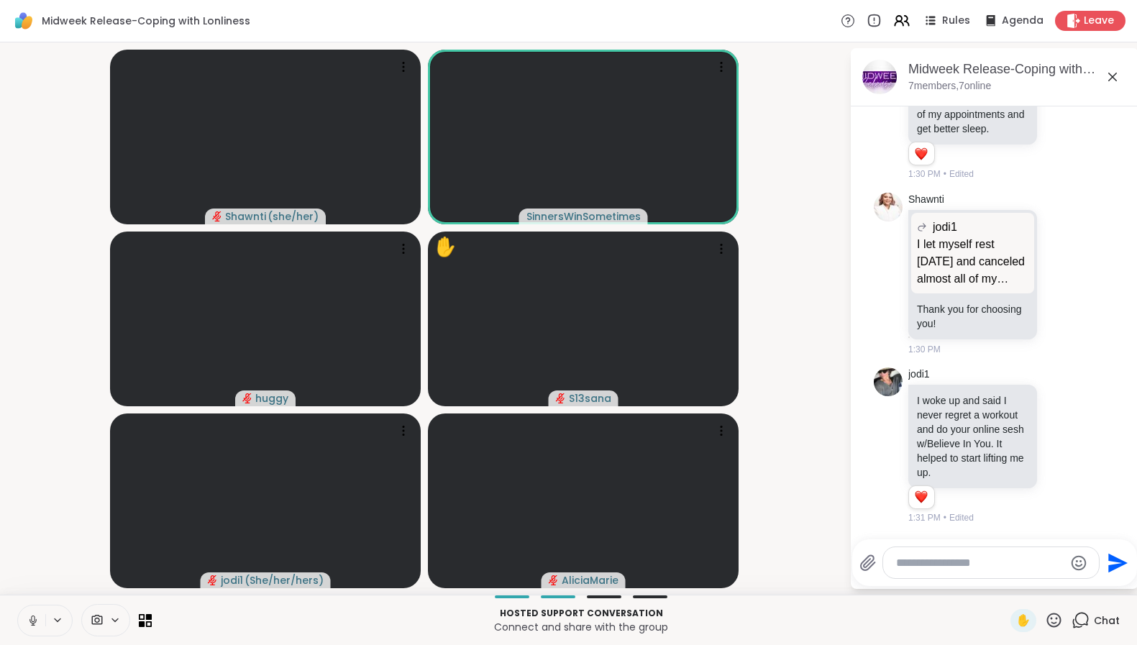
scroll to position [3871, 0]
click at [37, 624] on icon at bounding box center [33, 620] width 13 height 13
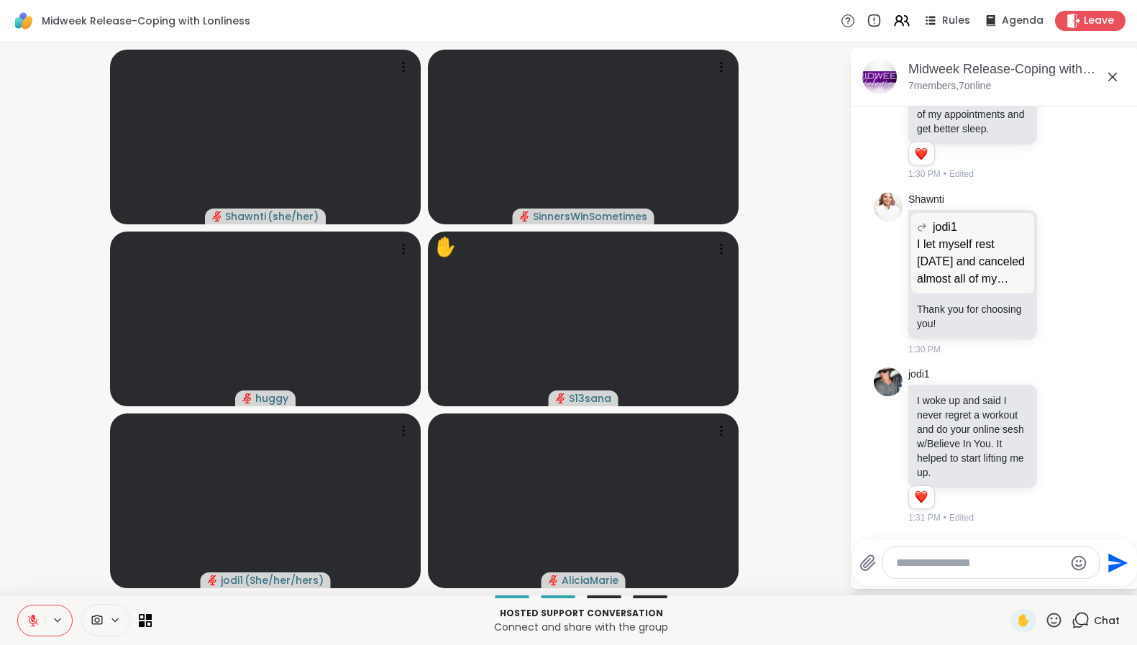
click at [27, 613] on button at bounding box center [31, 621] width 27 height 30
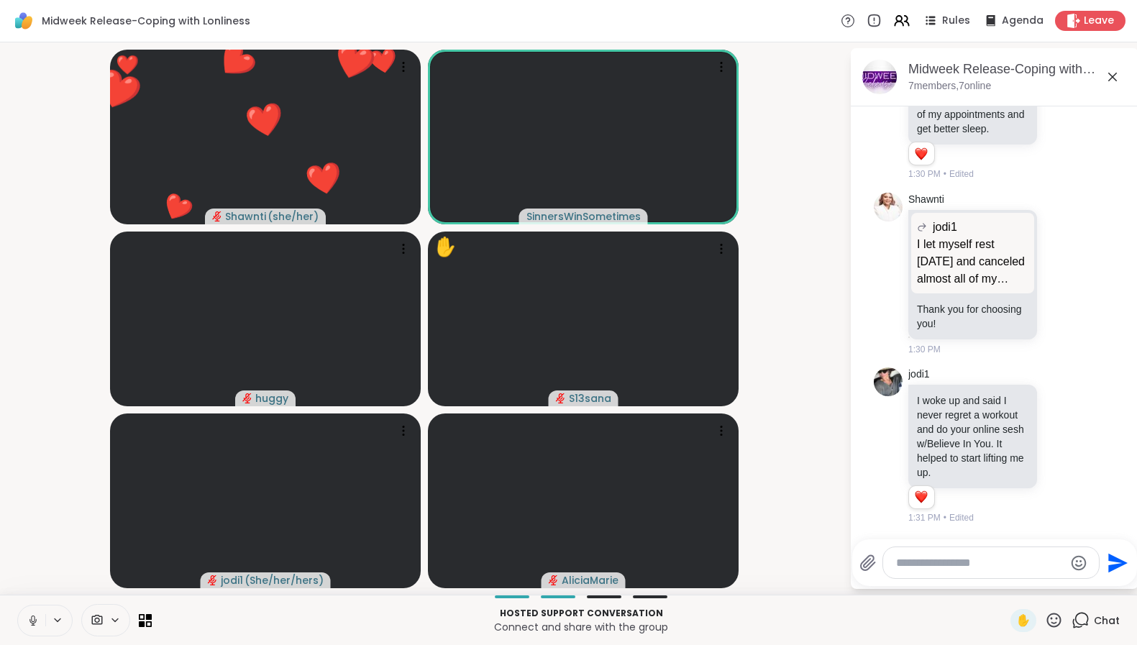
click at [28, 613] on button at bounding box center [31, 621] width 27 height 30
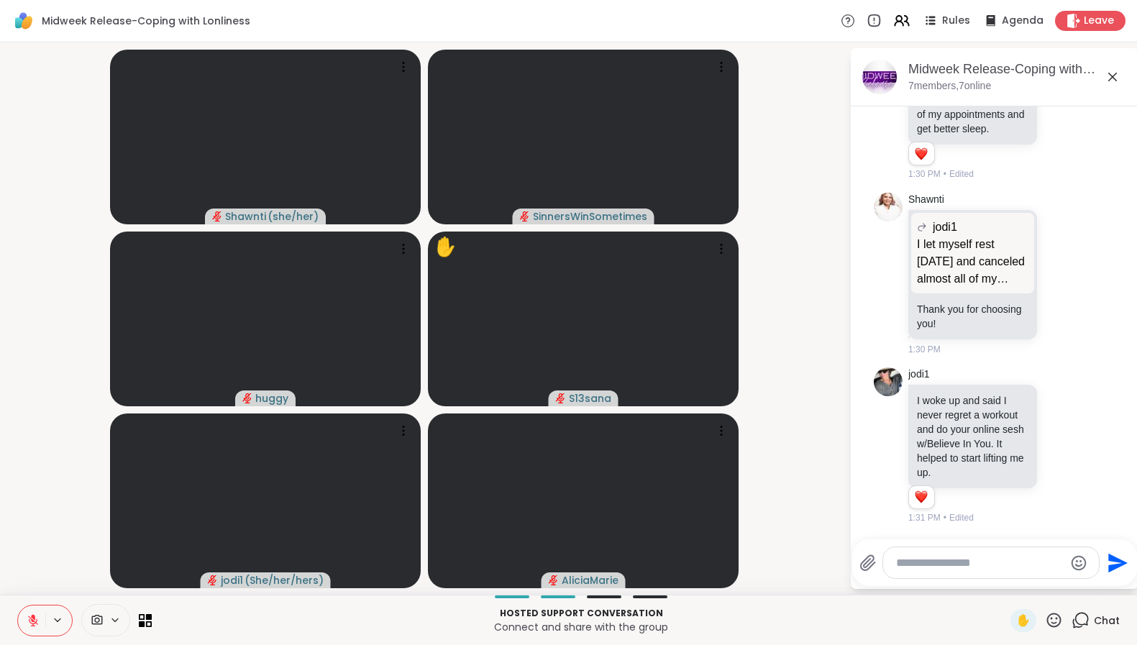
click at [1047, 623] on icon at bounding box center [1054, 620] width 14 height 14
click at [1005, 585] on span "❤️" at bounding box center [1012, 582] width 14 height 17
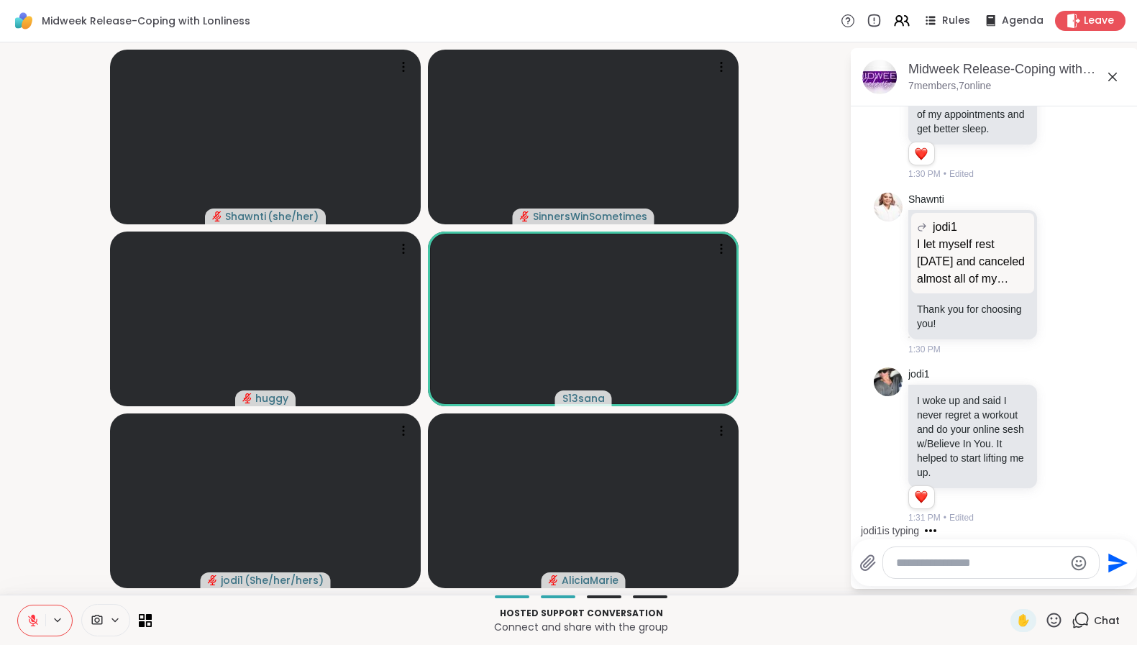
scroll to position [3977, 0]
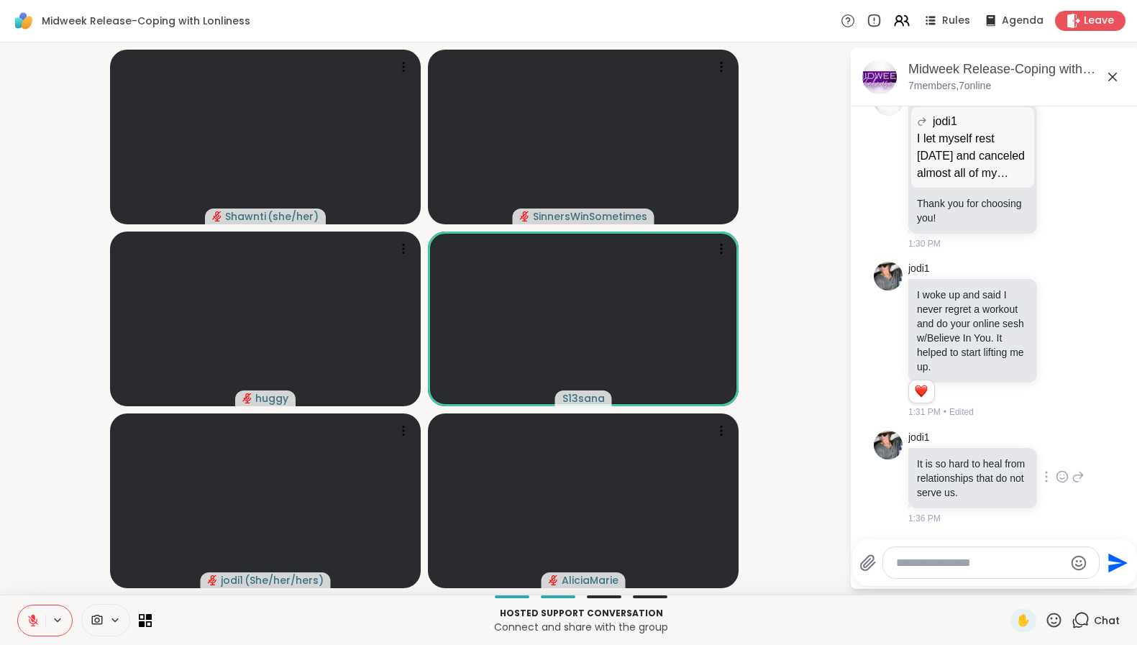
click at [1056, 475] on icon at bounding box center [1062, 477] width 13 height 14
click at [1055, 455] on button "Select Reaction: Heart" at bounding box center [1062, 453] width 29 height 29
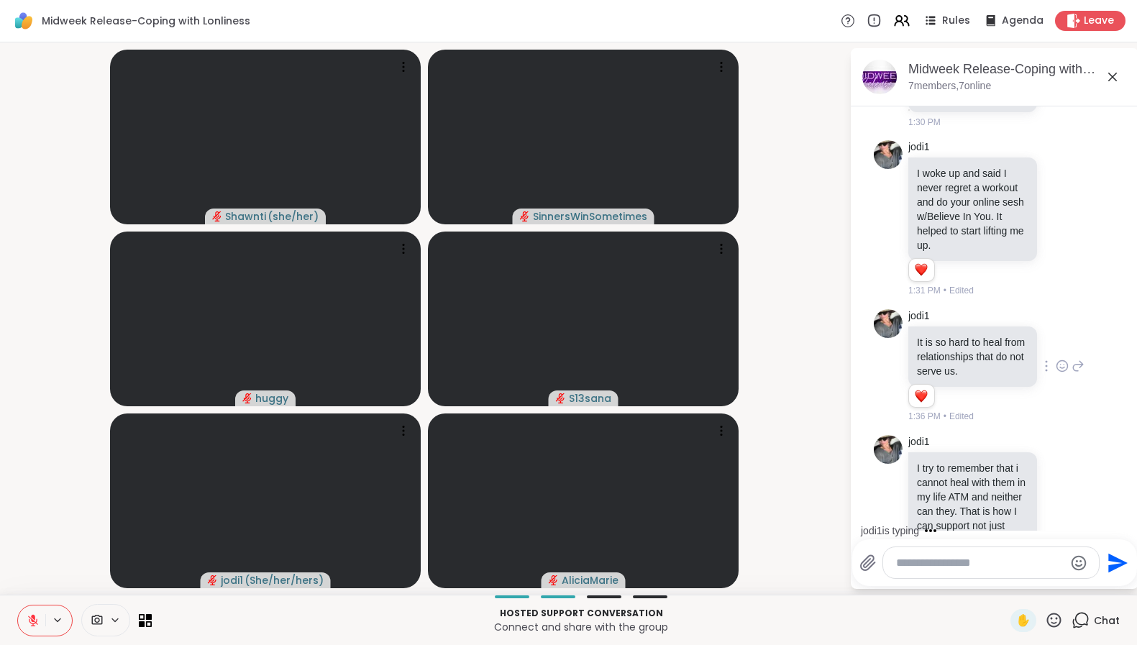
scroll to position [4218, 0]
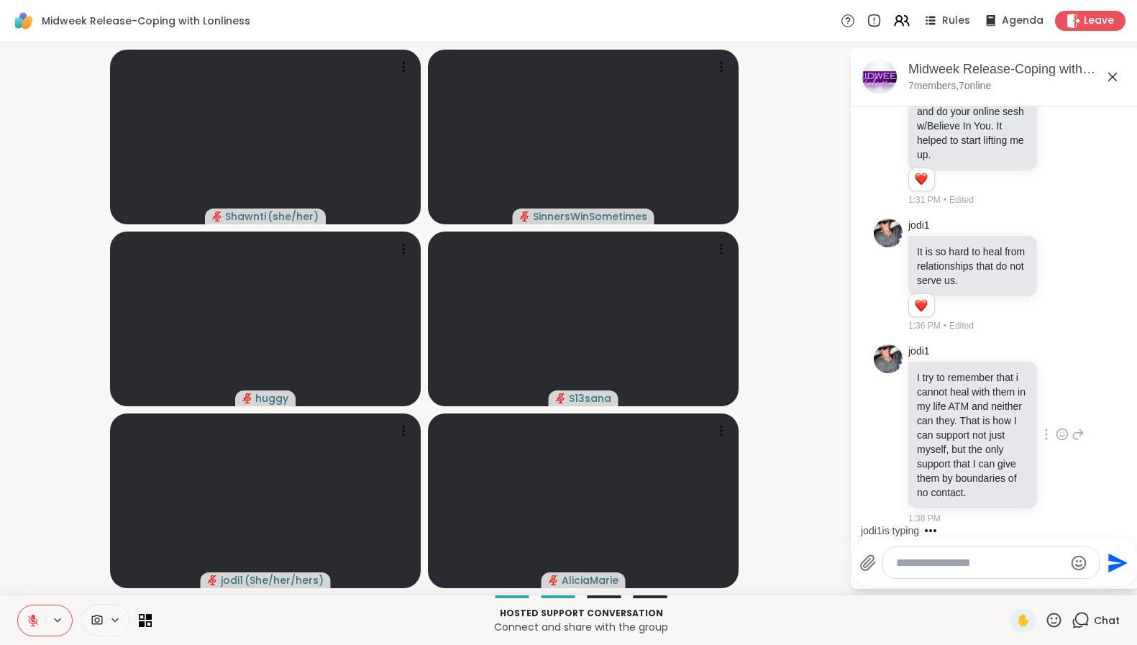
click at [1056, 427] on icon at bounding box center [1062, 434] width 13 height 14
click at [1024, 405] on div "Select Reaction: Thumbs up" at bounding box center [1030, 411] width 13 height 13
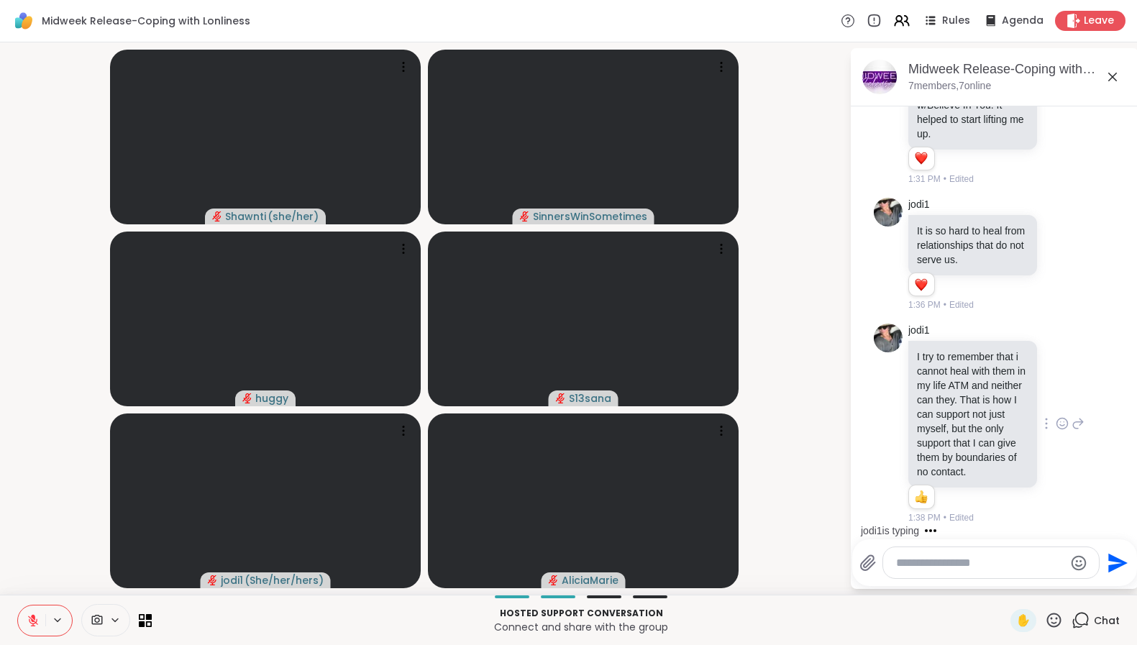
scroll to position [4239, 0]
click at [980, 570] on textarea "Type your message" at bounding box center [980, 563] width 168 height 14
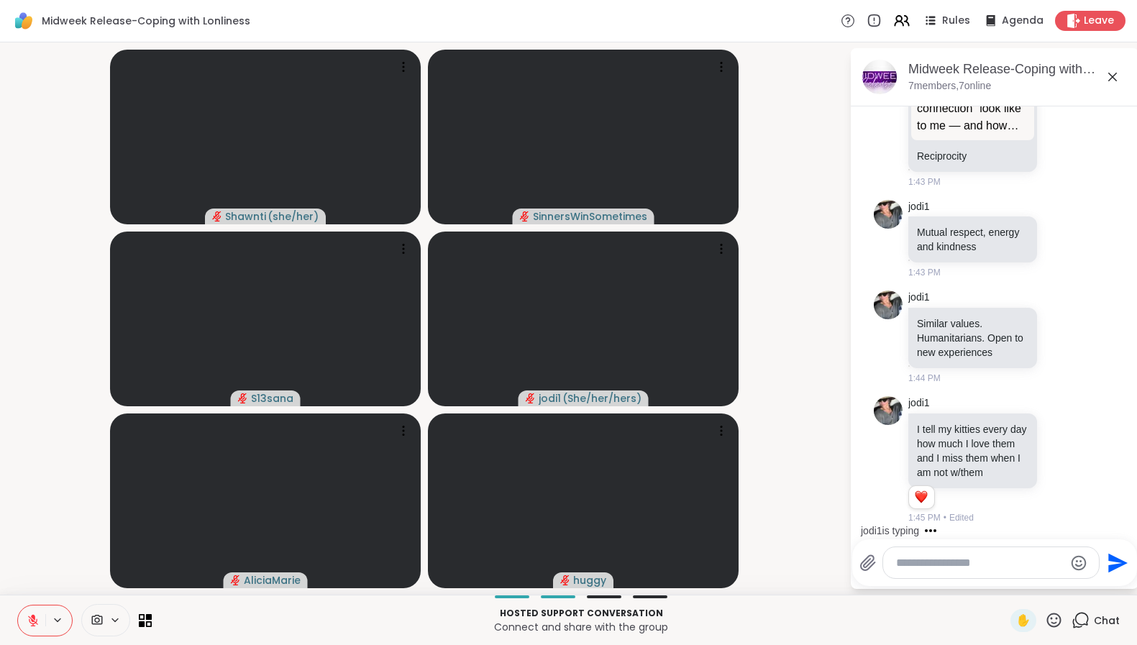
scroll to position [5552, 0]
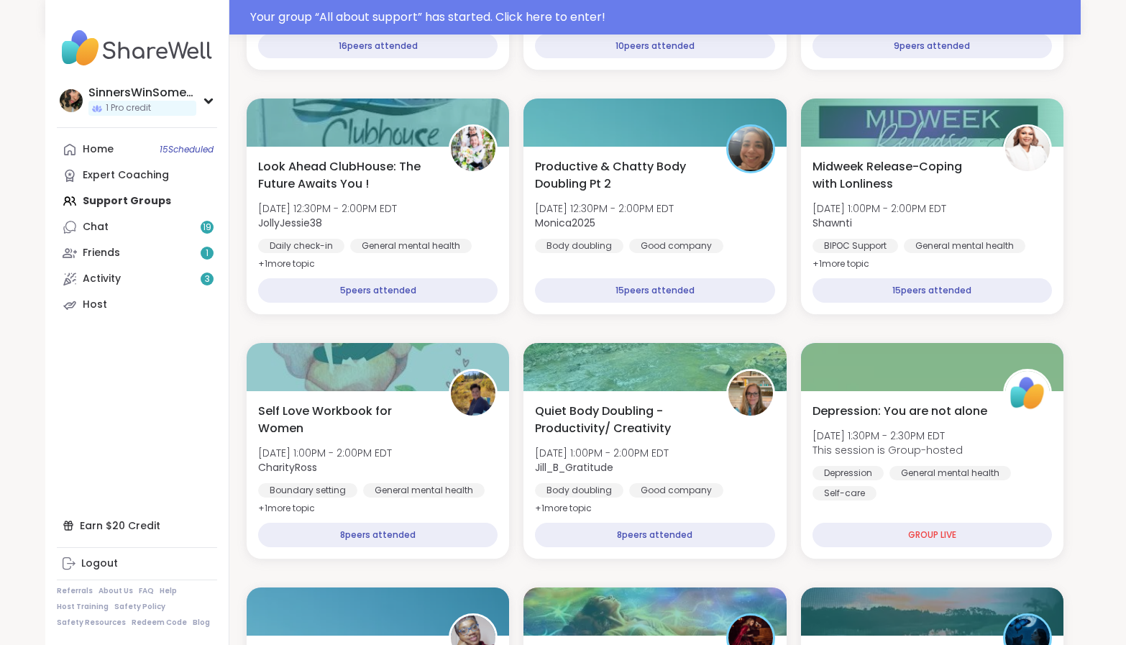
scroll to position [719, 0]
